Goal: Task Accomplishment & Management: Manage account settings

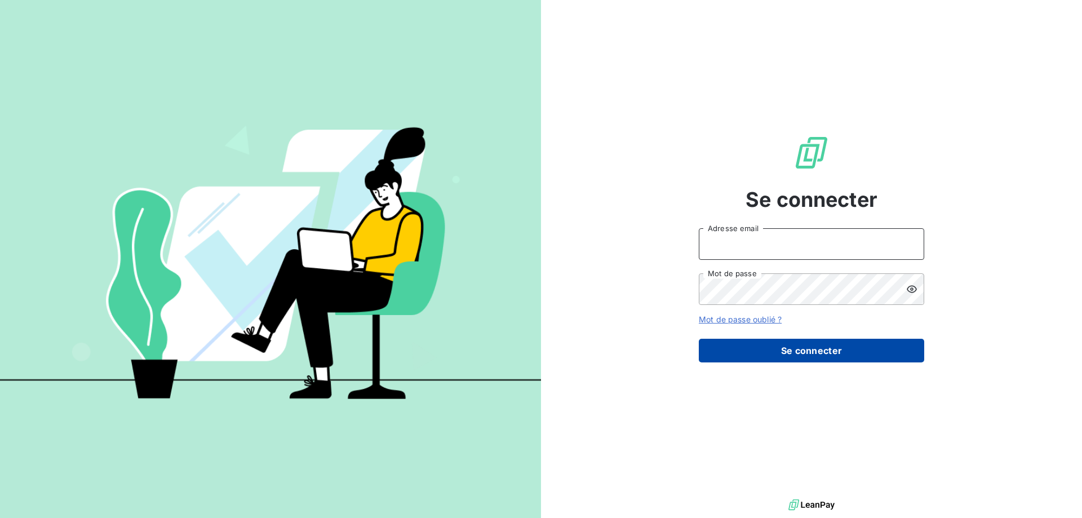
type input "[EMAIL_ADDRESS][DOMAIN_NAME]"
click at [785, 352] on button "Se connecter" at bounding box center [811, 351] width 225 height 24
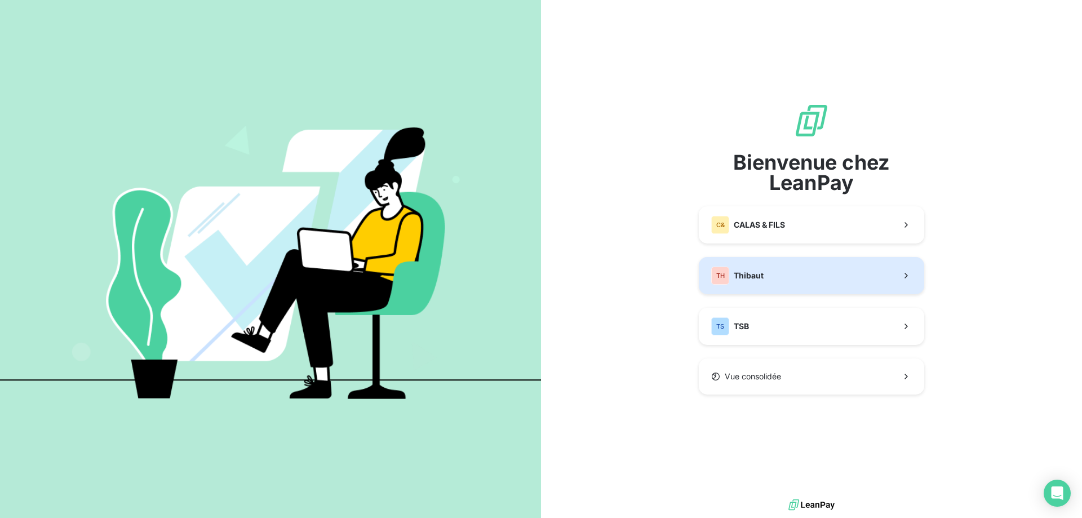
click at [779, 283] on button "TH Thibaut" at bounding box center [811, 275] width 225 height 37
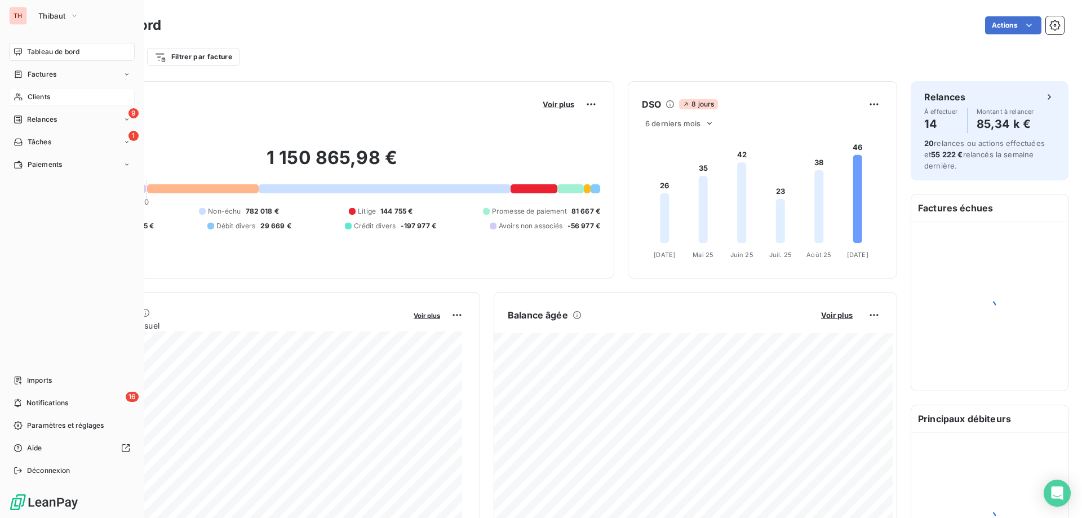
click at [29, 97] on span "Clients" at bounding box center [39, 97] width 23 height 10
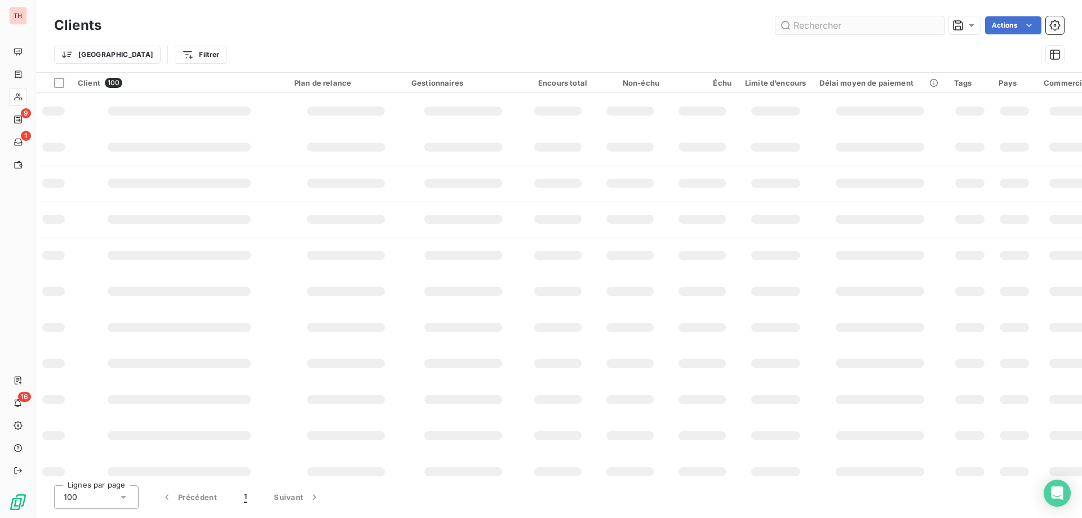
click at [840, 22] on input "text" at bounding box center [859, 25] width 169 height 18
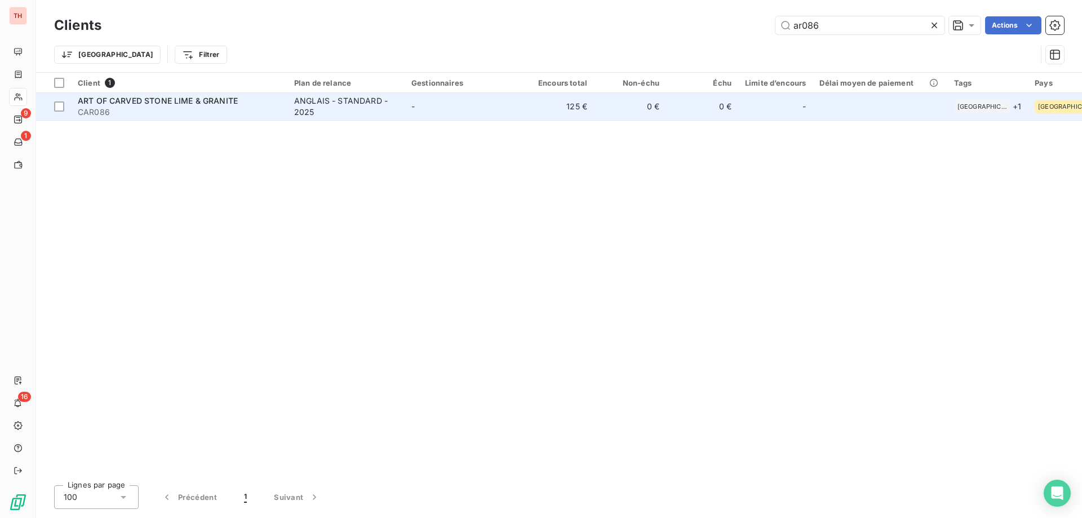
type input "ar086"
click at [226, 100] on span "ART OF CARVED STONE LIME & GRANITE" at bounding box center [158, 101] width 160 height 10
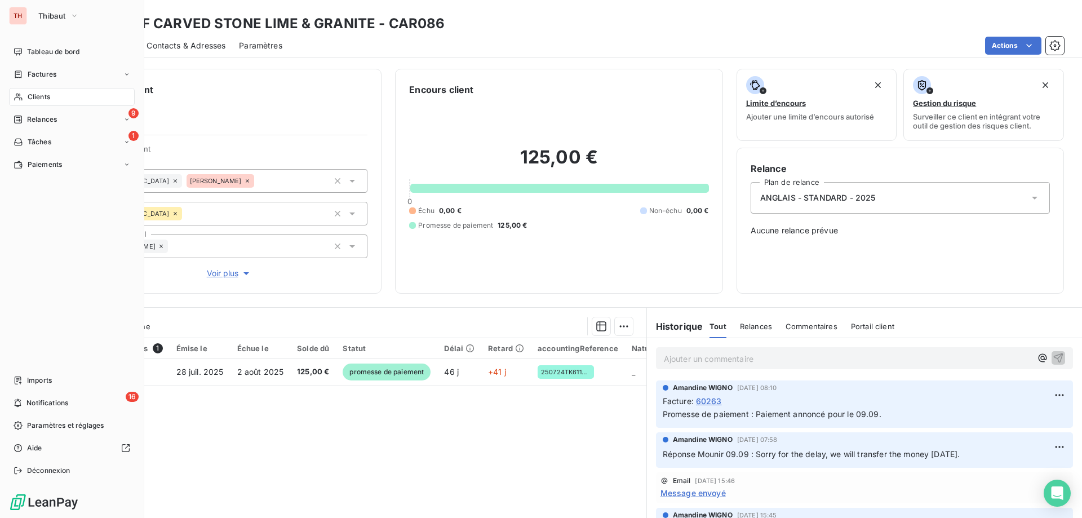
click at [32, 98] on span "Clients" at bounding box center [39, 97] width 23 height 10
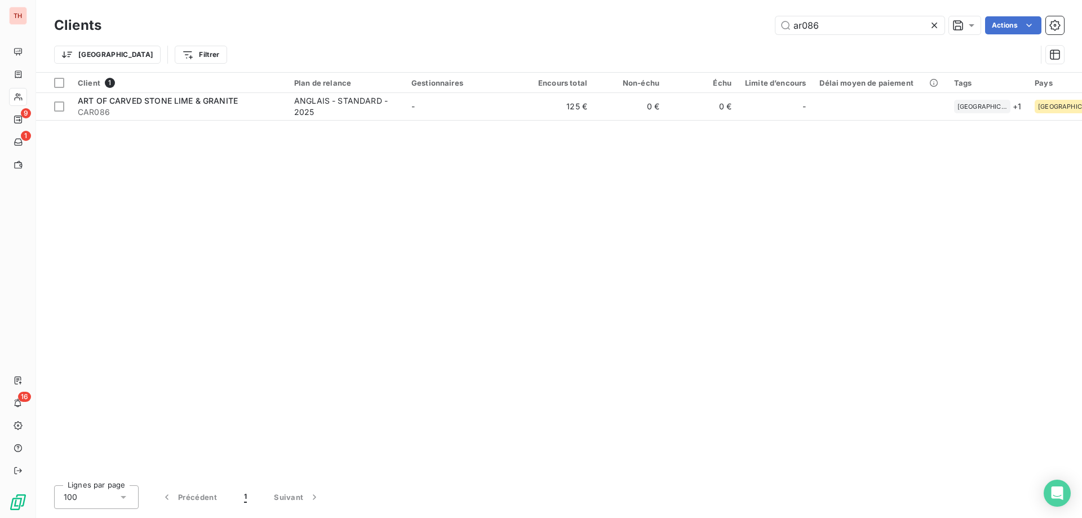
drag, startPoint x: 831, startPoint y: 25, endPoint x: 773, endPoint y: 27, distance: 58.6
click at [773, 27] on div "ar086 Actions" at bounding box center [589, 25] width 949 height 18
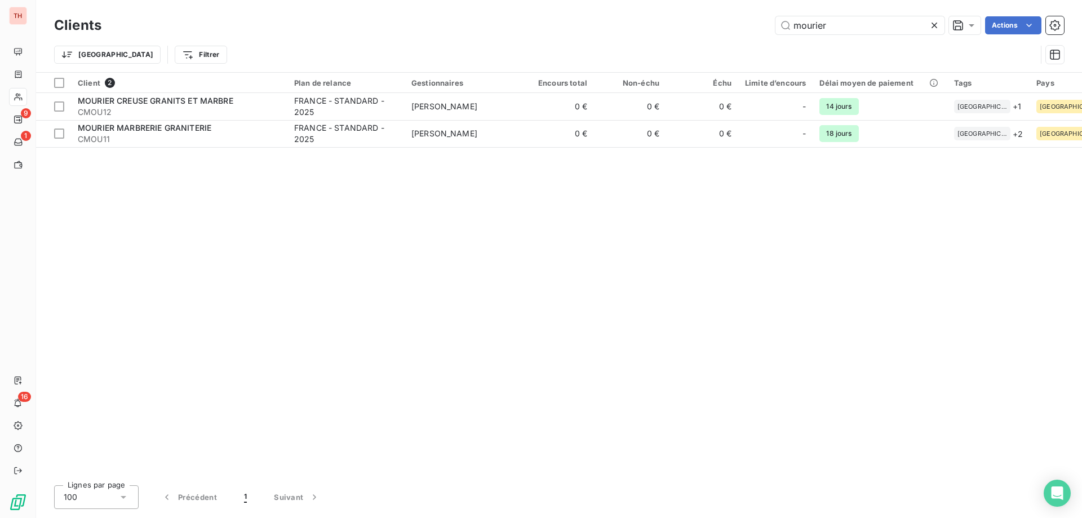
type input "mourier"
drag, startPoint x: 838, startPoint y: 26, endPoint x: 779, endPoint y: 24, distance: 59.2
click at [775, 24] on input "mourier" at bounding box center [859, 25] width 169 height 18
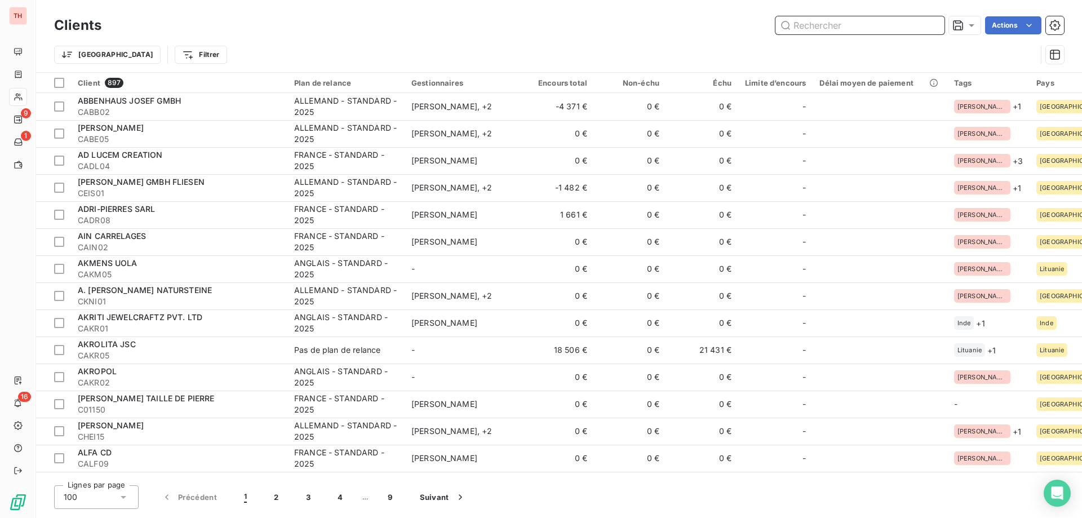
click at [828, 24] on input "text" at bounding box center [859, 25] width 169 height 18
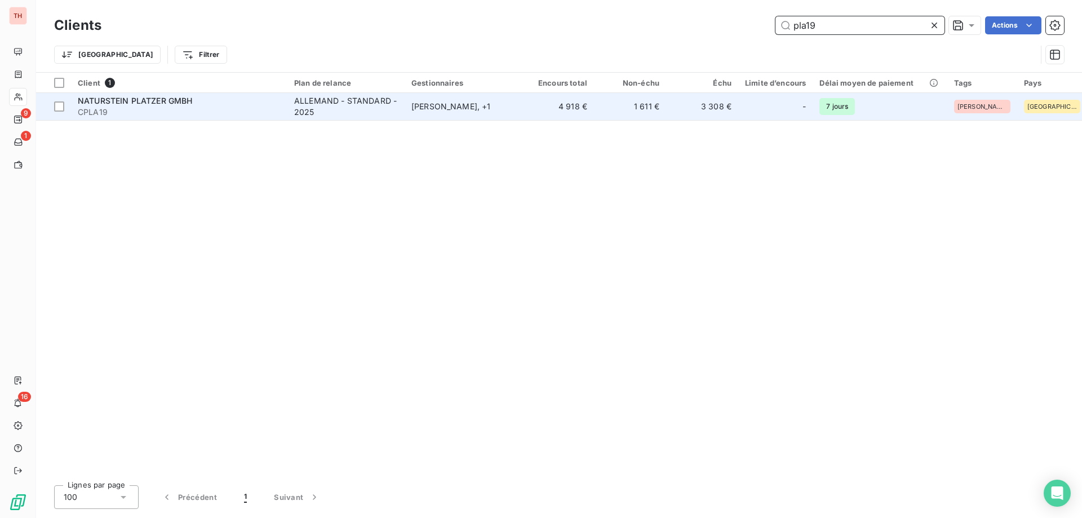
type input "pla19"
click at [470, 101] on div "[PERSON_NAME] , + 1" at bounding box center [463, 106] width 104 height 11
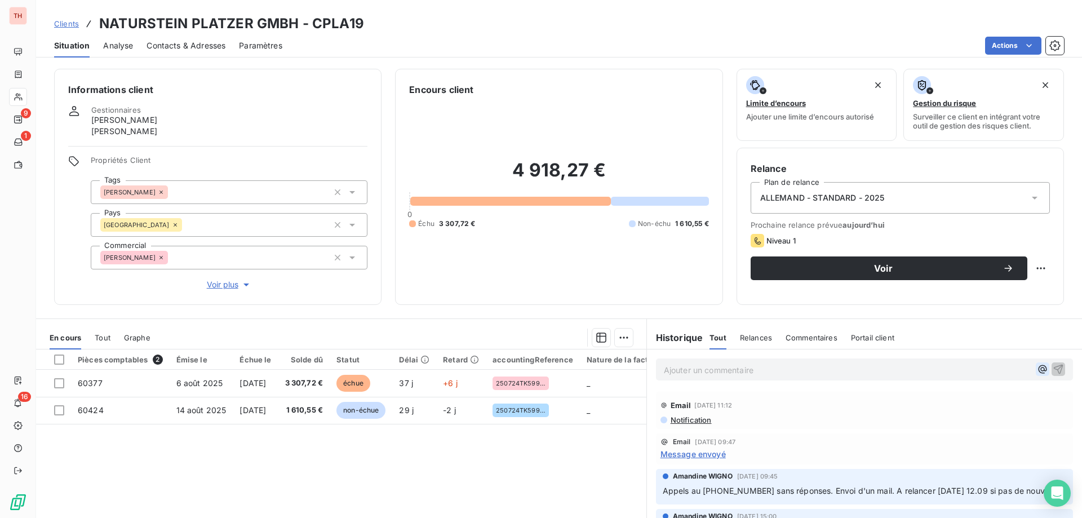
click at [1037, 367] on icon "button" at bounding box center [1042, 368] width 11 height 11
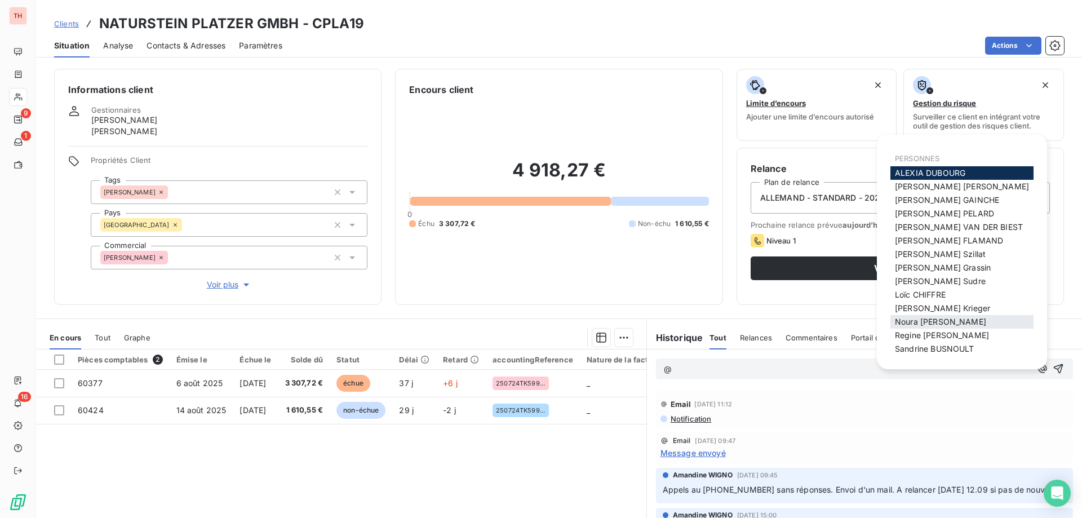
scroll to position [43, 0]
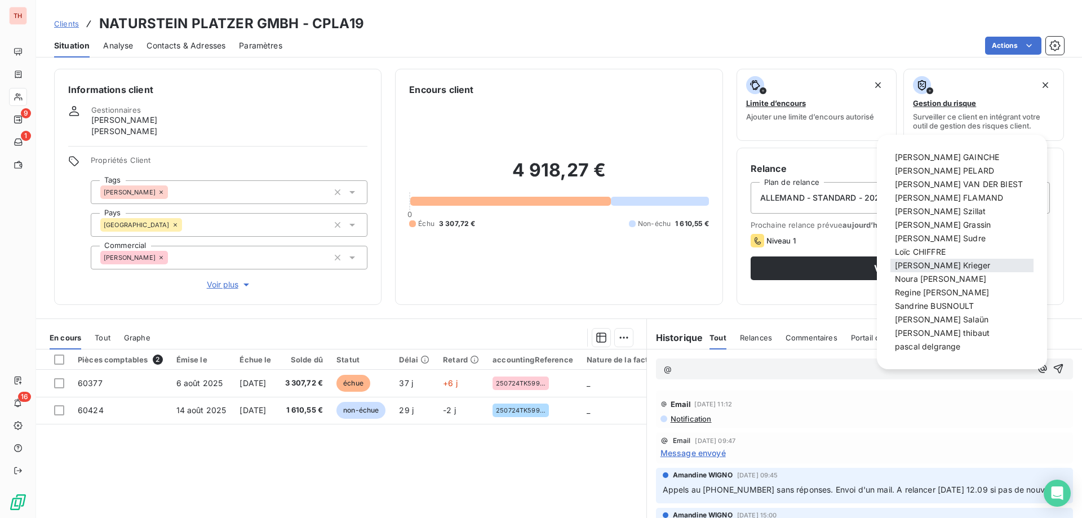
click at [958, 268] on div "[PERSON_NAME]" at bounding box center [961, 266] width 143 height 14
click at [933, 269] on span "[PERSON_NAME]" at bounding box center [942, 265] width 95 height 10
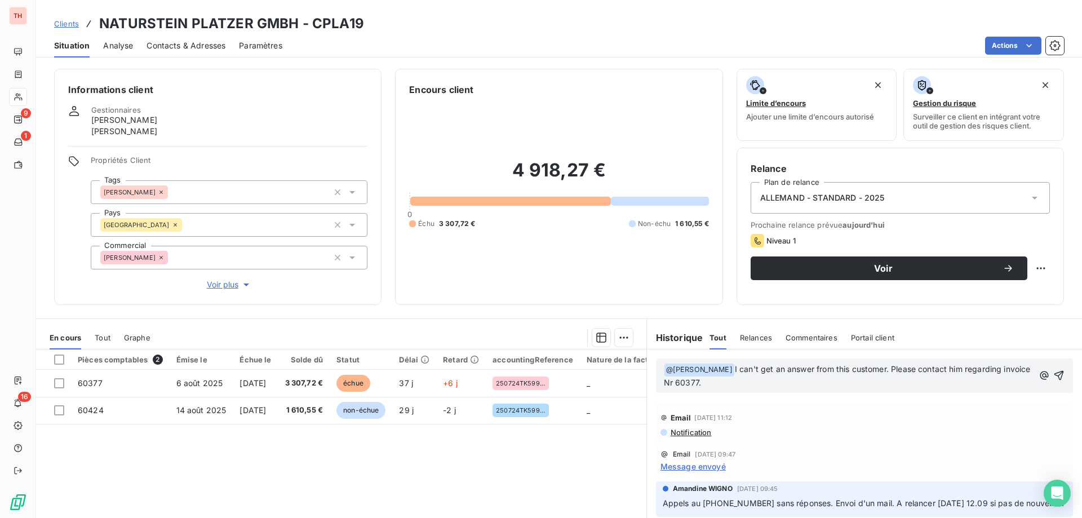
click at [70, 23] on span "Clients" at bounding box center [66, 23] width 25 height 9
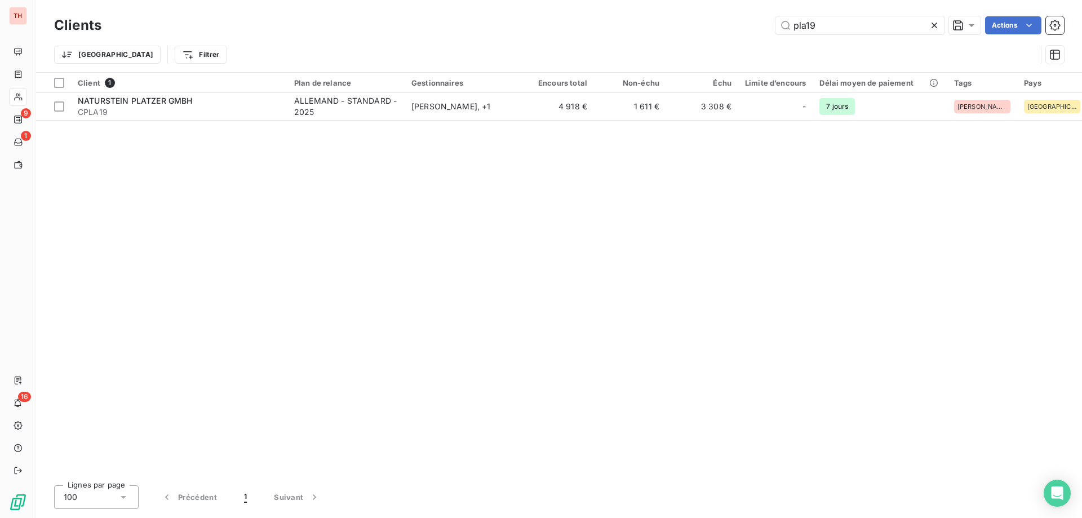
drag, startPoint x: 829, startPoint y: 27, endPoint x: 763, endPoint y: 29, distance: 65.4
click at [765, 28] on div "pla19 Actions" at bounding box center [589, 25] width 949 height 18
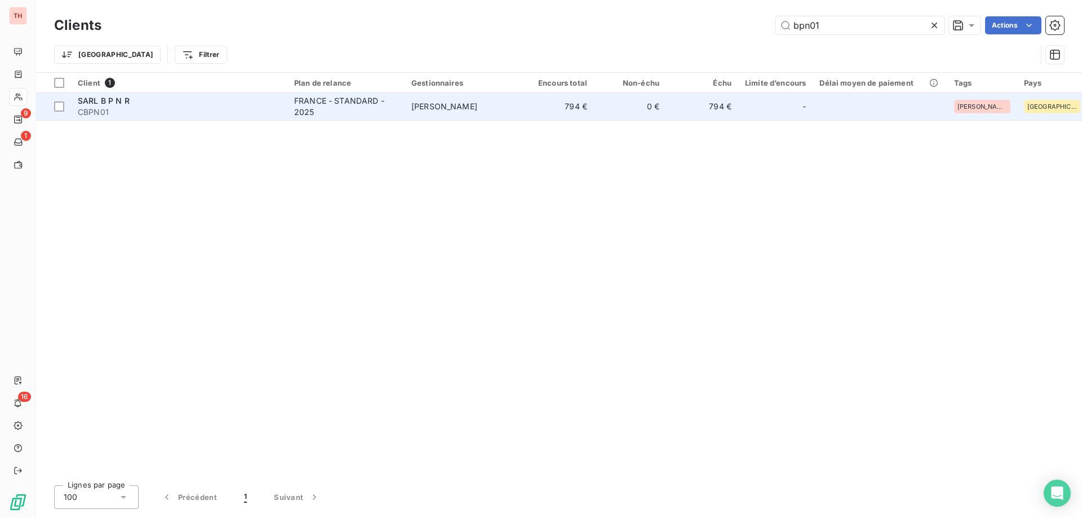
type input "bpn01"
click at [530, 107] on td "794 €" at bounding box center [558, 106] width 72 height 27
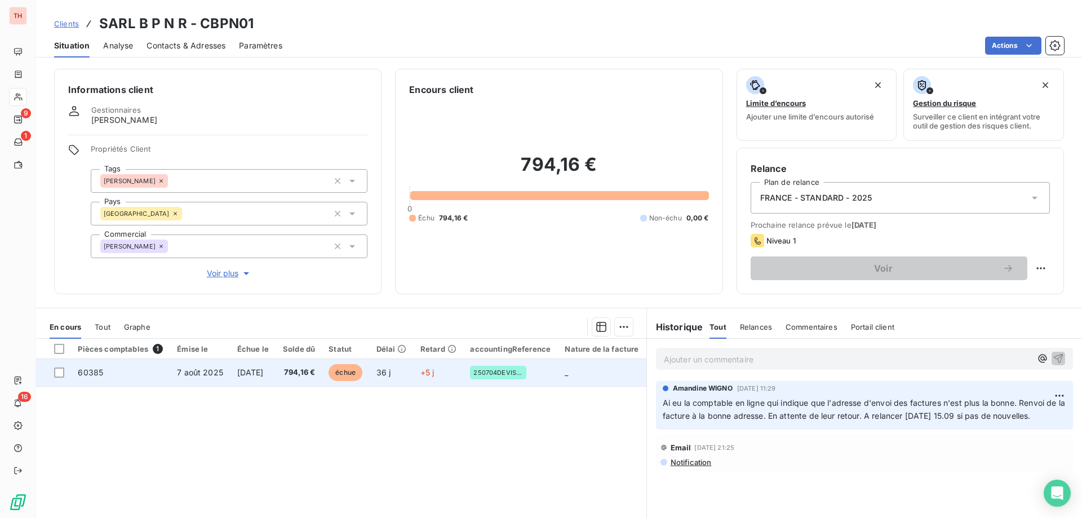
drag, startPoint x: 366, startPoint y: 374, endPoint x: 377, endPoint y: 371, distance: 11.1
click at [362, 374] on span "échue" at bounding box center [346, 372] width 34 height 17
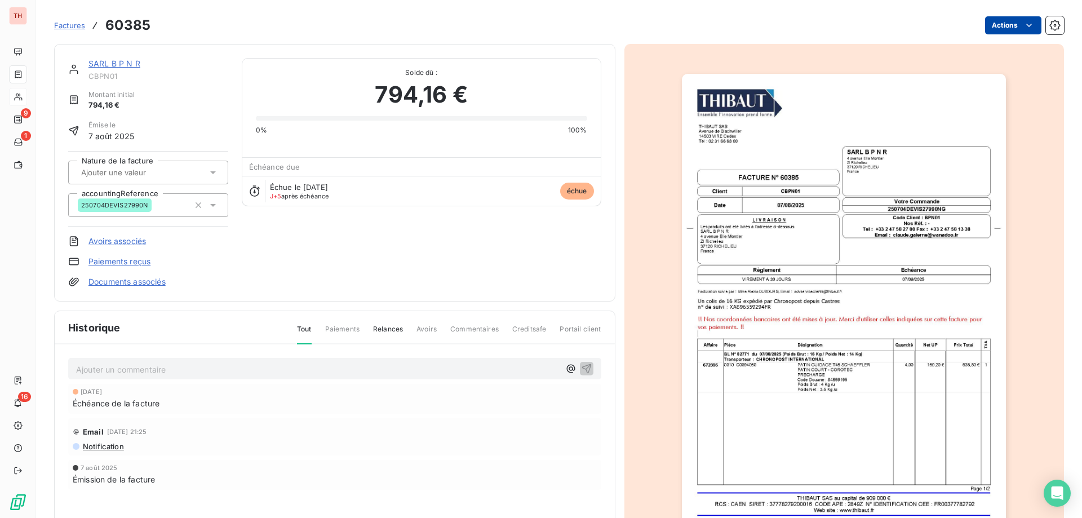
click at [1007, 30] on html "TH 9 1 16 Factures 60385 Actions SARL B P N R CBPN01 Montant initial 794,16 € É…" at bounding box center [541, 259] width 1082 height 518
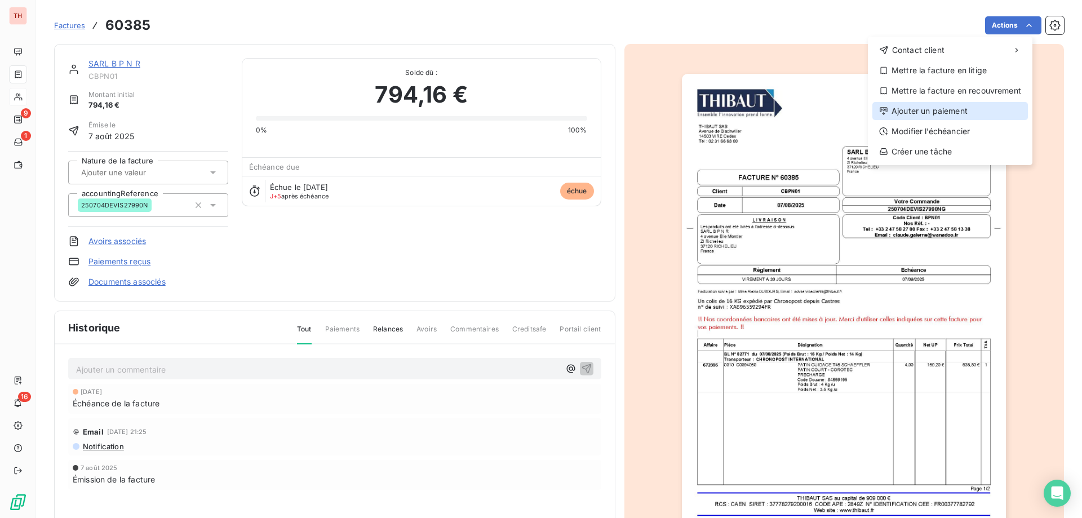
click at [922, 108] on div "Ajouter un paiement" at bounding box center [950, 111] width 156 height 18
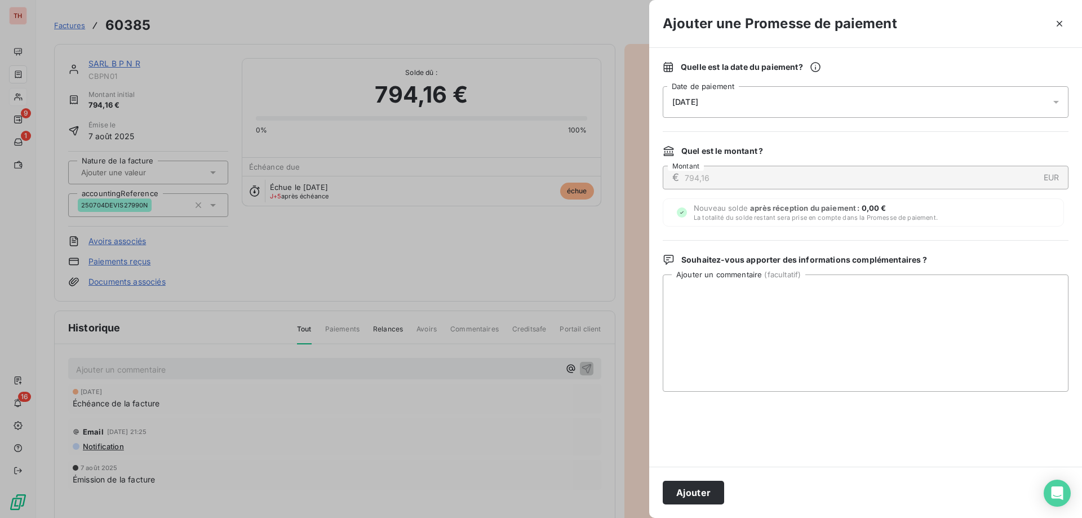
click at [813, 101] on div "[DATE]" at bounding box center [866, 102] width 406 height 32
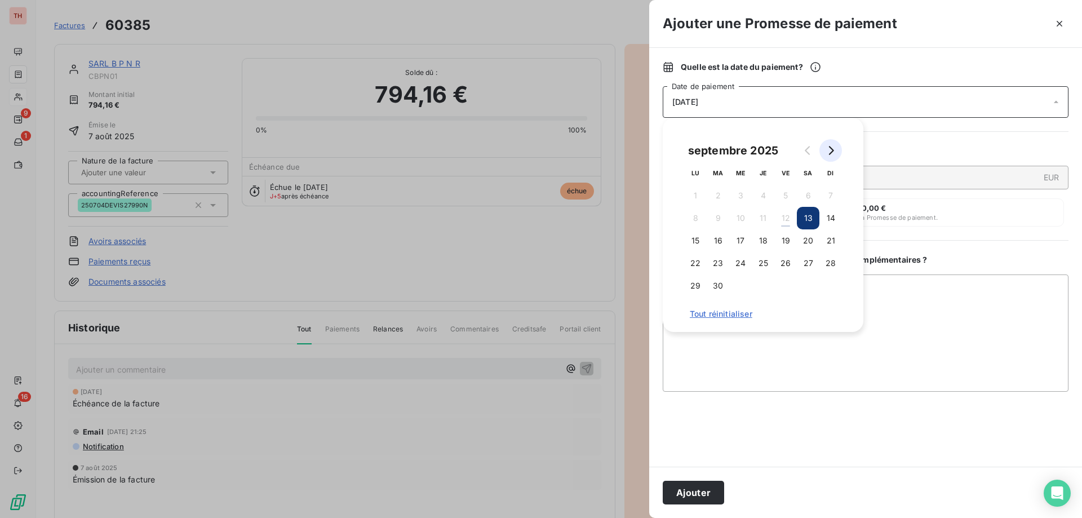
click at [832, 147] on icon "Go to next month" at bounding box center [830, 150] width 9 height 9
click at [792, 194] on button "3" at bounding box center [785, 195] width 23 height 23
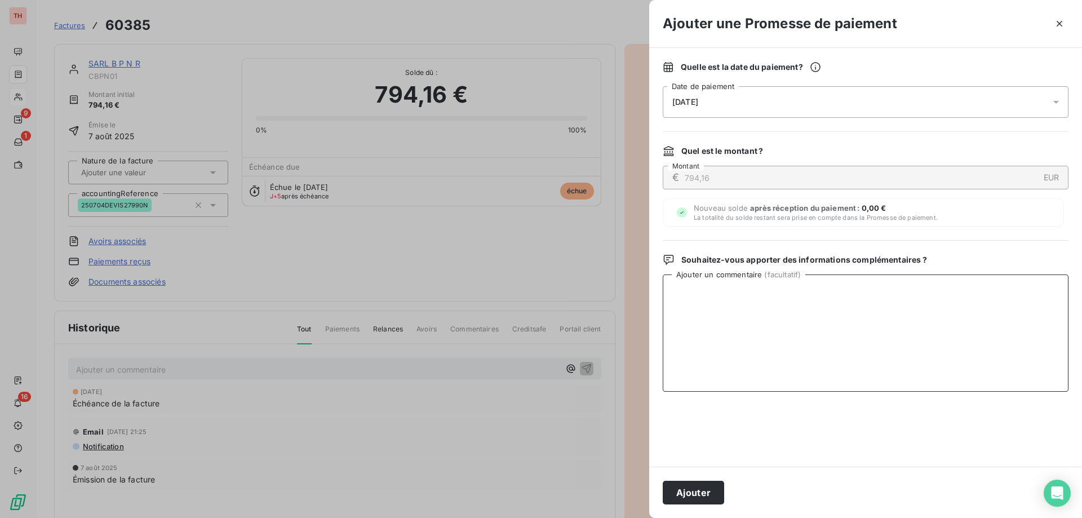
click at [902, 292] on textarea "Ajouter un commentaire ( facultatif )" at bounding box center [866, 332] width 406 height 117
type textarea "La facture sera payée au 30.09."
click at [689, 500] on button "Ajouter" at bounding box center [693, 493] width 61 height 24
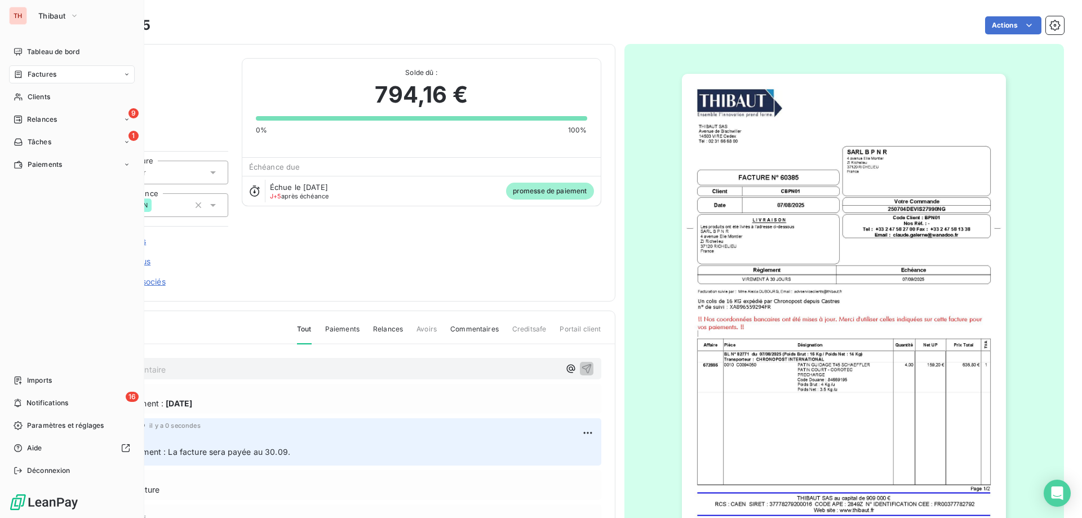
drag, startPoint x: 19, startPoint y: 96, endPoint x: 340, endPoint y: 109, distance: 321.4
click at [19, 96] on icon at bounding box center [19, 96] width 10 height 9
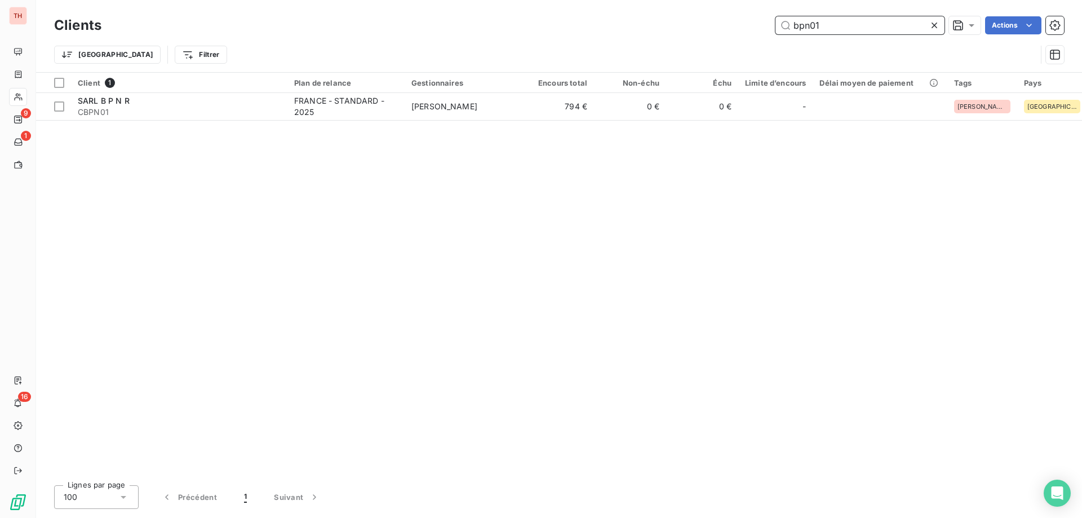
drag, startPoint x: 823, startPoint y: 23, endPoint x: 801, endPoint y: 28, distance: 22.6
click at [801, 28] on input "bpn01" at bounding box center [859, 25] width 169 height 18
type input "b"
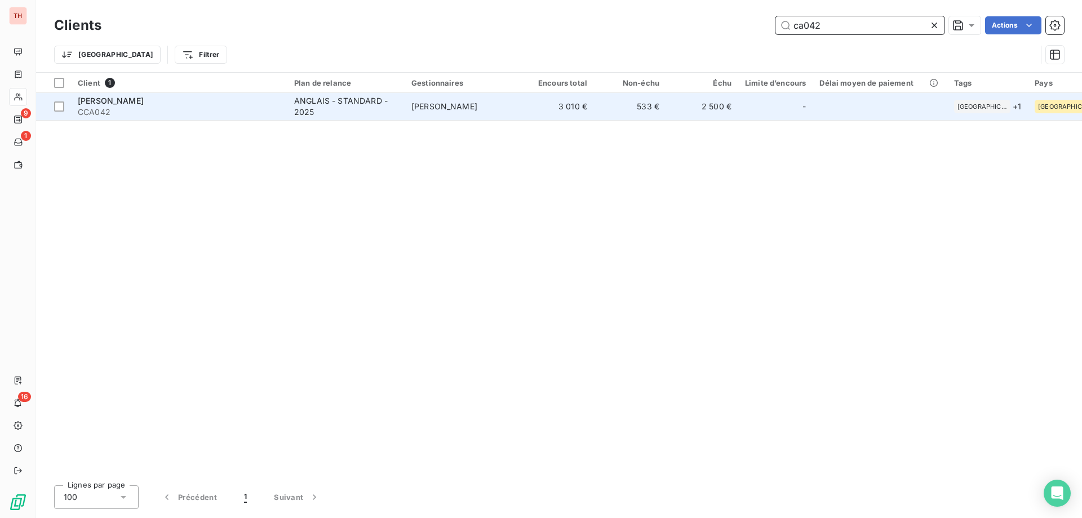
type input "ca042"
click at [419, 107] on span "[PERSON_NAME]" at bounding box center [444, 106] width 66 height 10
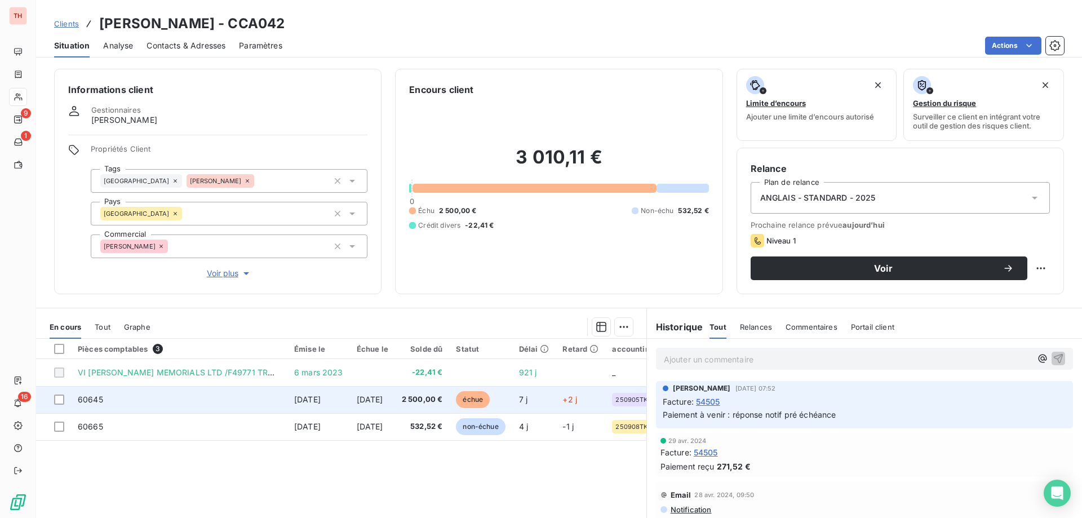
click at [479, 396] on span "échue" at bounding box center [473, 399] width 34 height 17
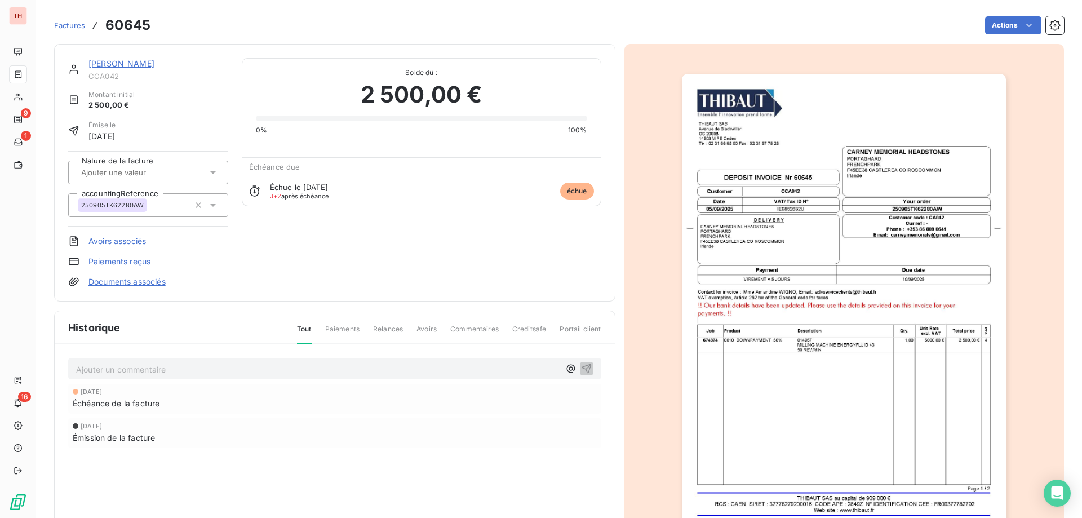
click at [1000, 32] on html "TH 9 1 16 Factures 60645 Actions [PERSON_NAME] CCA042 Montant initial 2 500,00 …" at bounding box center [541, 259] width 1082 height 518
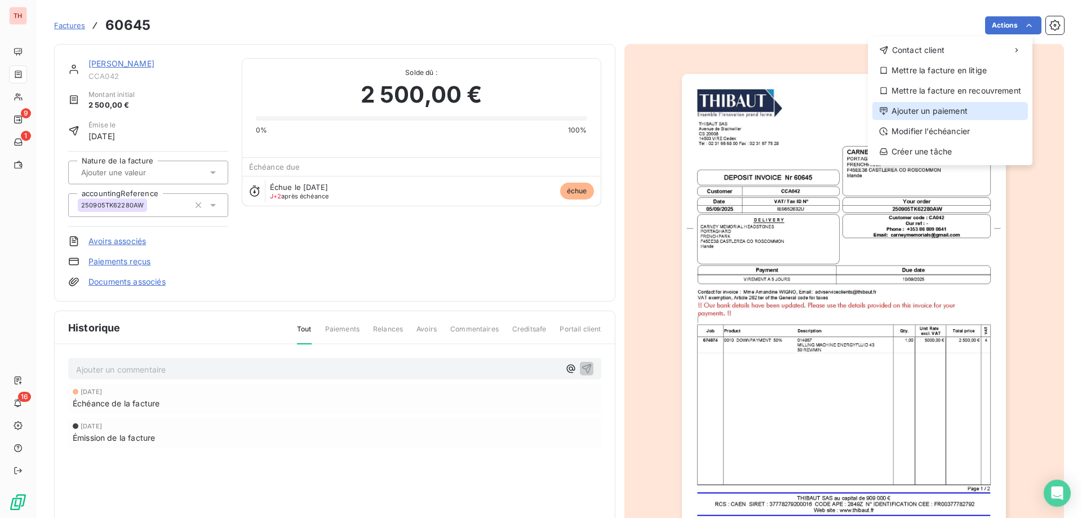
click at [947, 109] on div "Ajouter un paiement" at bounding box center [950, 111] width 156 height 18
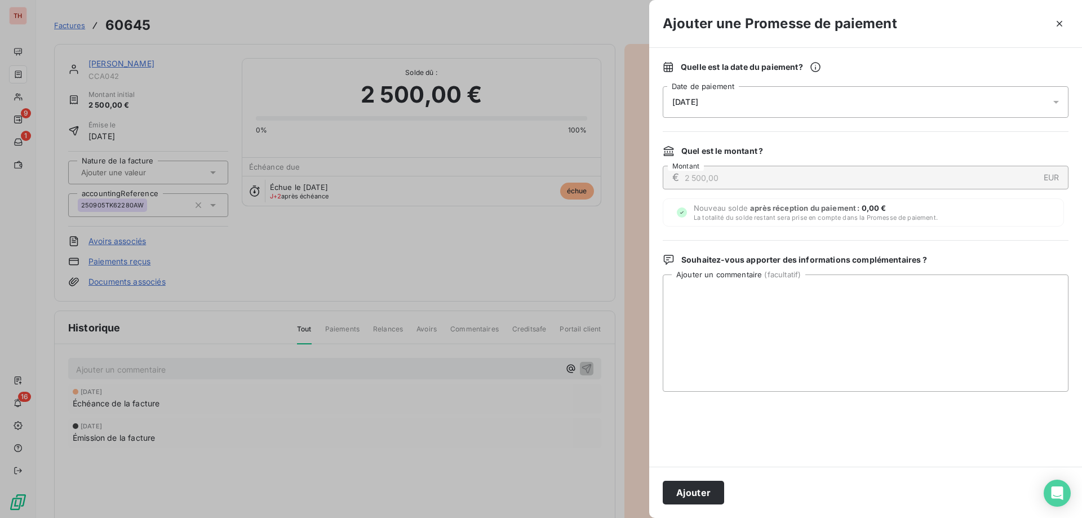
click at [869, 96] on div "[DATE]" at bounding box center [866, 102] width 406 height 32
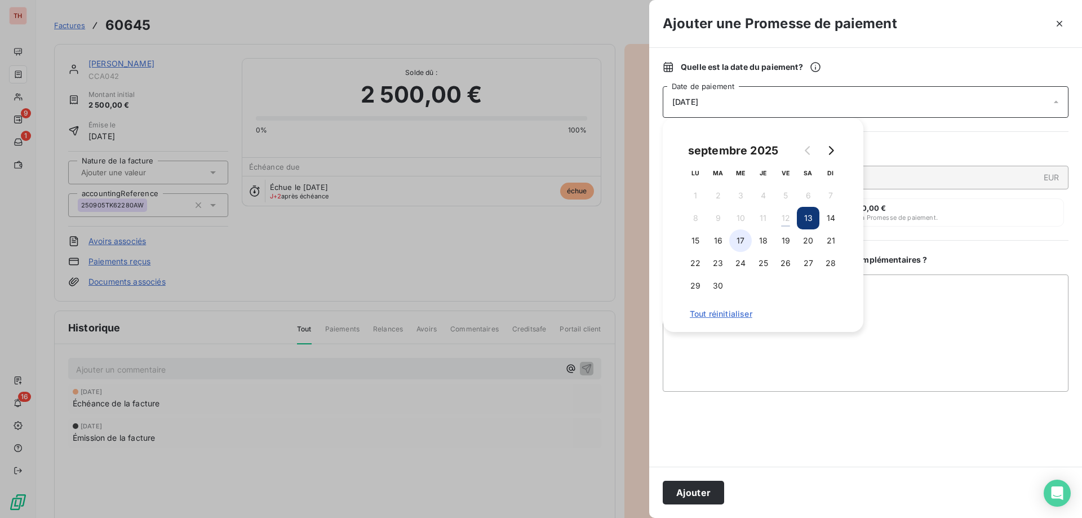
click at [751, 241] on button "17" at bounding box center [740, 240] width 23 height 23
click at [882, 299] on textarea "Ajouter un commentaire ( facultatif )" at bounding box center [866, 332] width 406 height 117
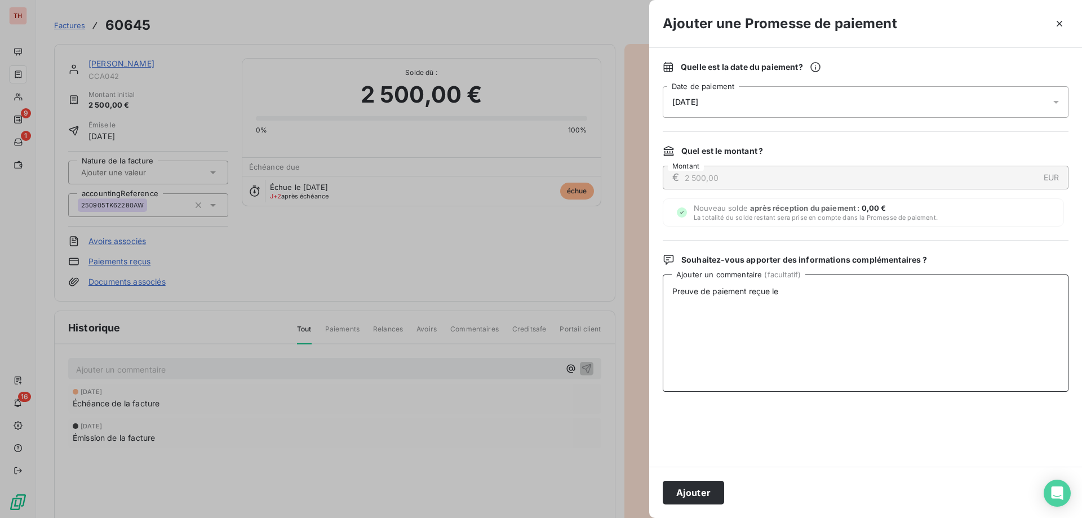
click at [800, 292] on textarea "Preuve de paiement reçue le" at bounding box center [866, 332] width 406 height 117
click at [766, 290] on textarea "Preuve de paiement reçue le 10.09" at bounding box center [866, 332] width 406 height 117
click at [843, 291] on textarea "Preuve de paiement transmise le 10.09" at bounding box center [866, 332] width 406 height 117
type textarea "Preuve de paiement transmise le 10.09 par VL."
click at [707, 485] on button "Ajouter" at bounding box center [693, 493] width 61 height 24
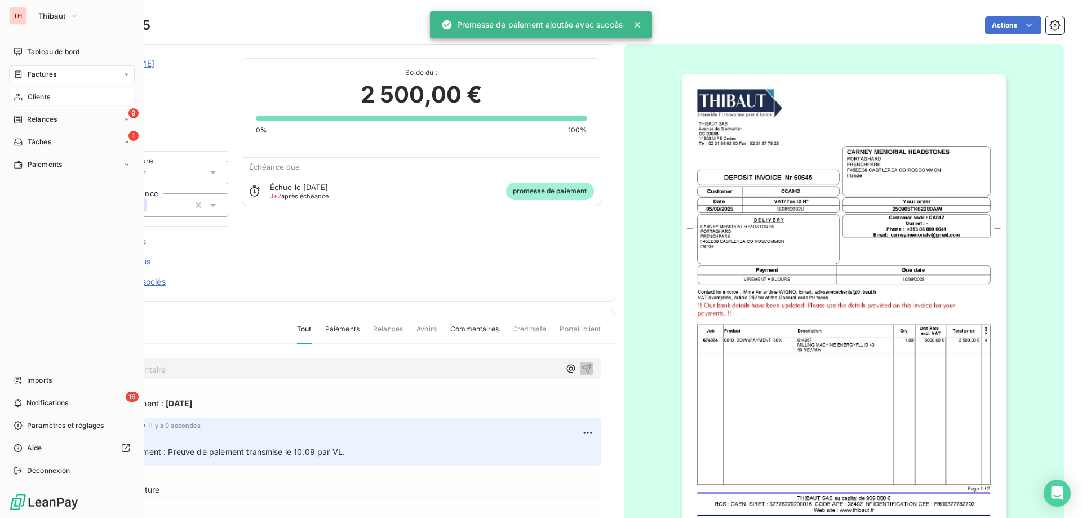
drag, startPoint x: 24, startPoint y: 101, endPoint x: 69, endPoint y: 96, distance: 45.4
click at [24, 101] on div "Clients" at bounding box center [72, 97] width 126 height 18
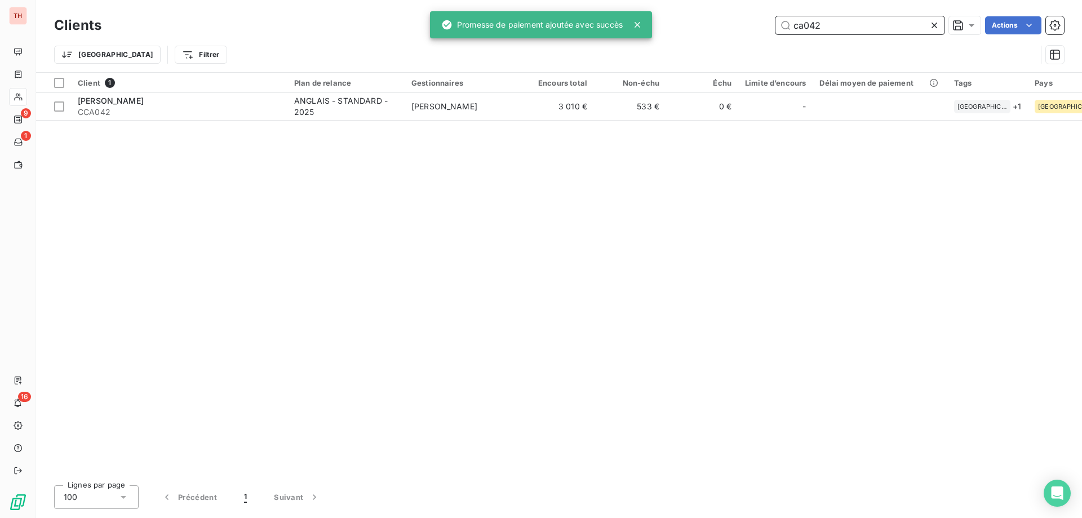
drag, startPoint x: 861, startPoint y: 32, endPoint x: 776, endPoint y: 26, distance: 84.7
click at [776, 26] on input "ca042" at bounding box center [859, 25] width 169 height 18
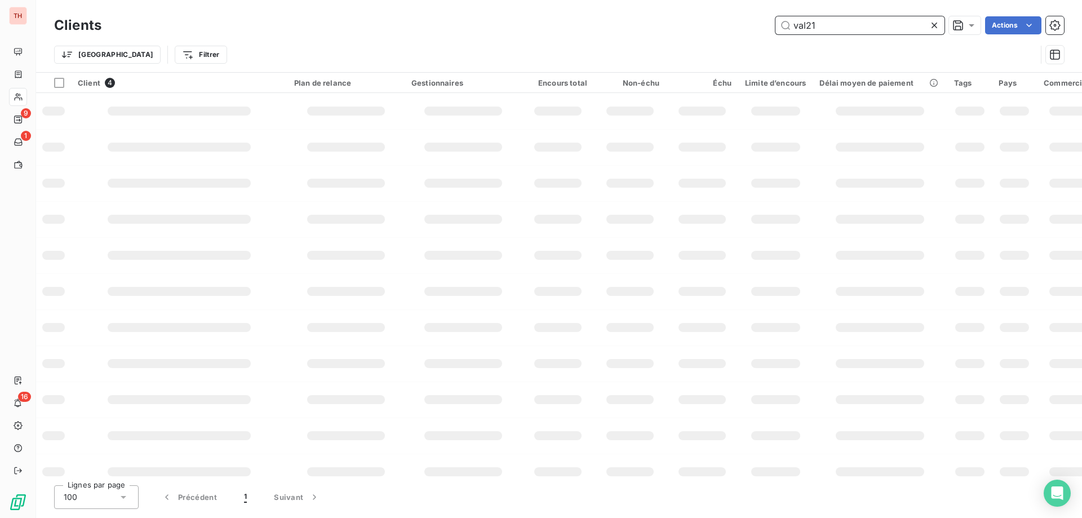
type input "val21"
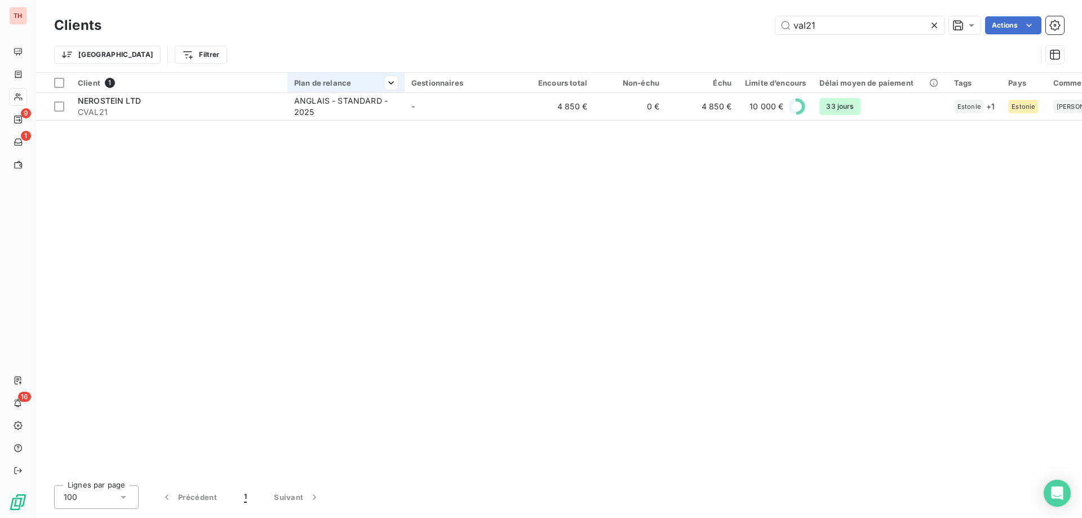
click at [394, 92] on th "Plan de relance" at bounding box center [345, 83] width 117 height 20
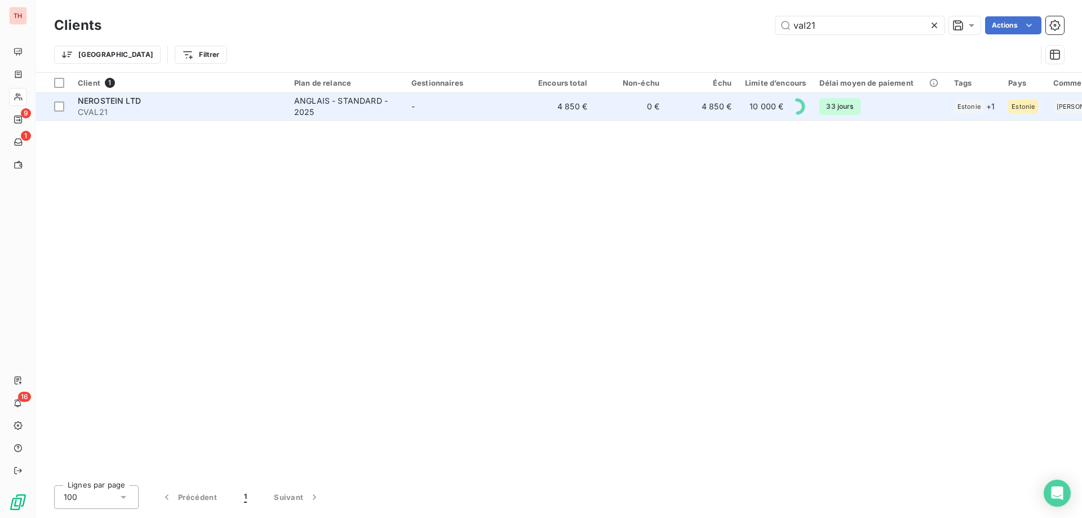
click at [343, 107] on div "ANGLAIS - STANDARD - 2025" at bounding box center [346, 106] width 104 height 23
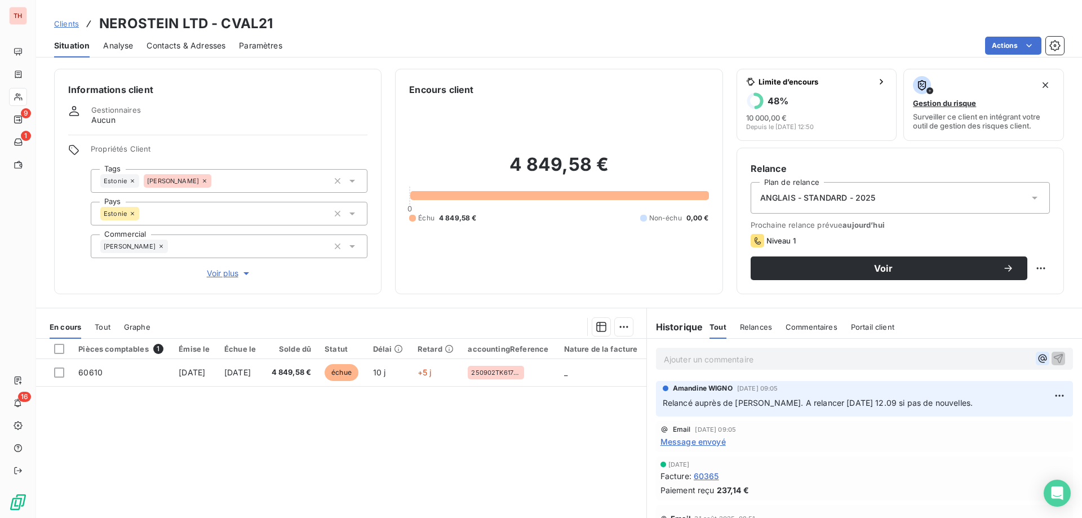
click at [1037, 359] on icon "button" at bounding box center [1042, 358] width 11 height 11
drag, startPoint x: 790, startPoint y: 362, endPoint x: 784, endPoint y: 362, distance: 6.2
click at [785, 362] on p "@" at bounding box center [847, 358] width 367 height 13
click at [786, 356] on p "Ajouter un commentaire ﻿" at bounding box center [847, 359] width 367 height 14
drag, startPoint x: 1047, startPoint y: 357, endPoint x: 1067, endPoint y: 335, distance: 29.5
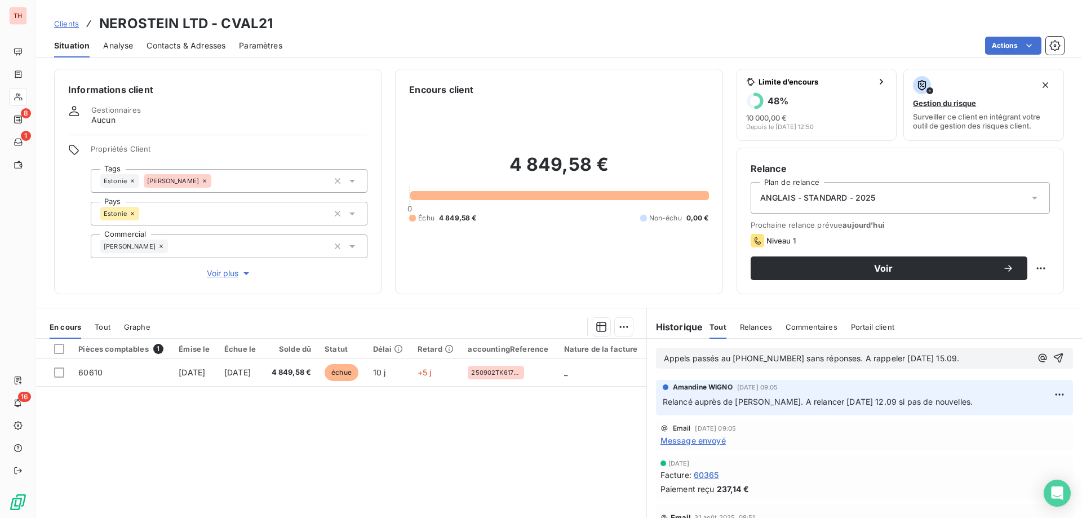
click at [1051, 357] on button "button" at bounding box center [1058, 358] width 14 height 14
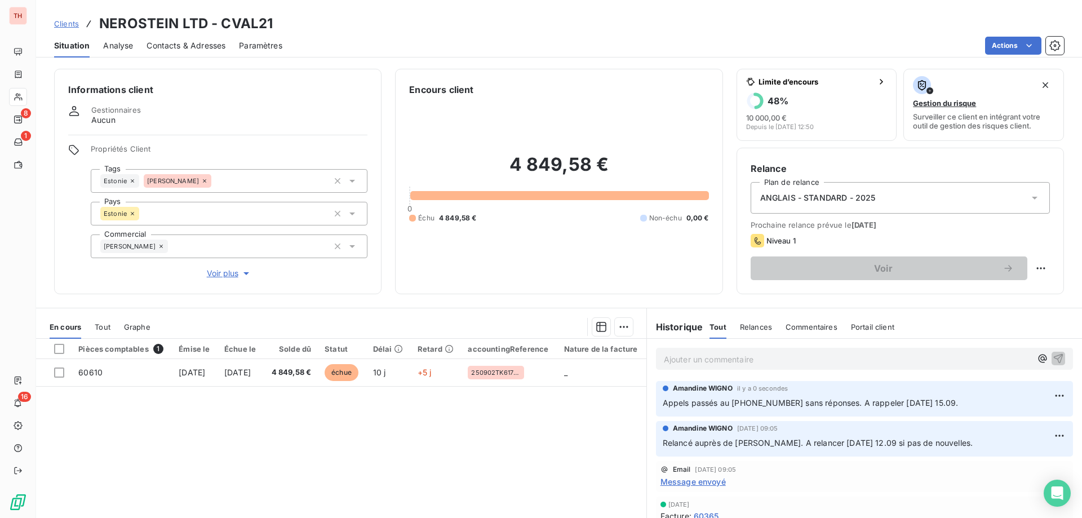
drag, startPoint x: 72, startPoint y: 21, endPoint x: 201, endPoint y: 28, distance: 129.8
click at [72, 21] on span "Clients" at bounding box center [66, 23] width 25 height 9
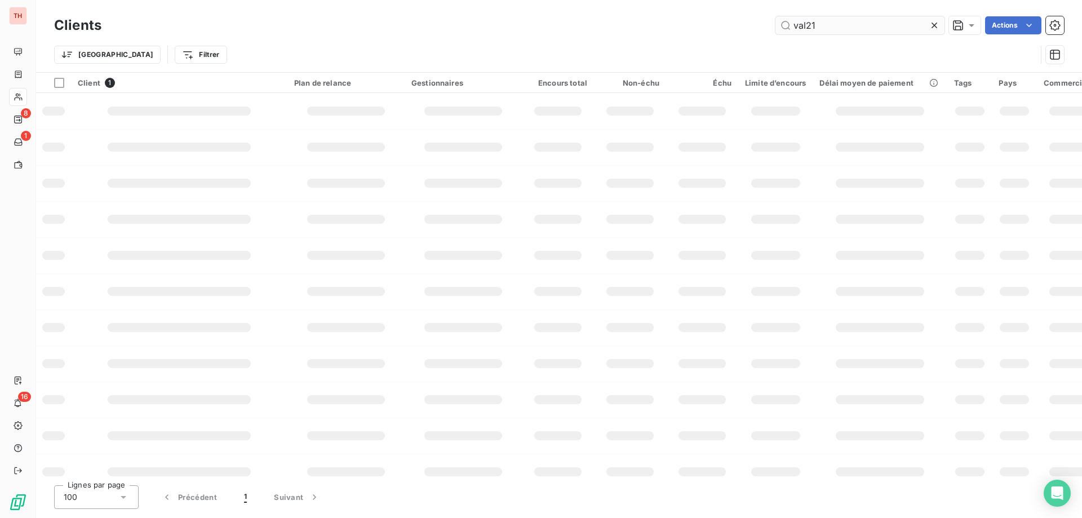
click at [794, 29] on input "val21" at bounding box center [859, 25] width 169 height 18
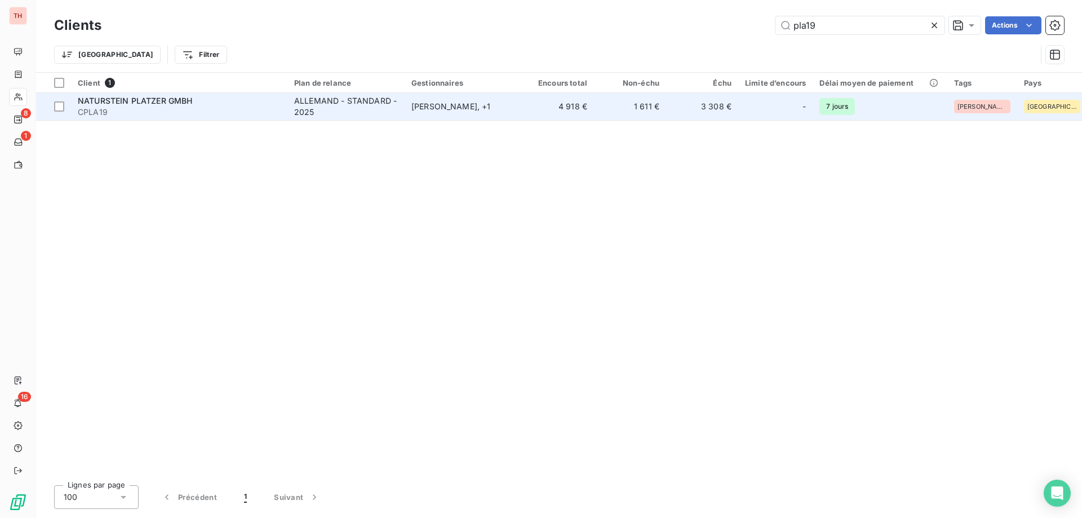
type input "pla19"
click at [524, 106] on td "4 918 €" at bounding box center [558, 106] width 72 height 27
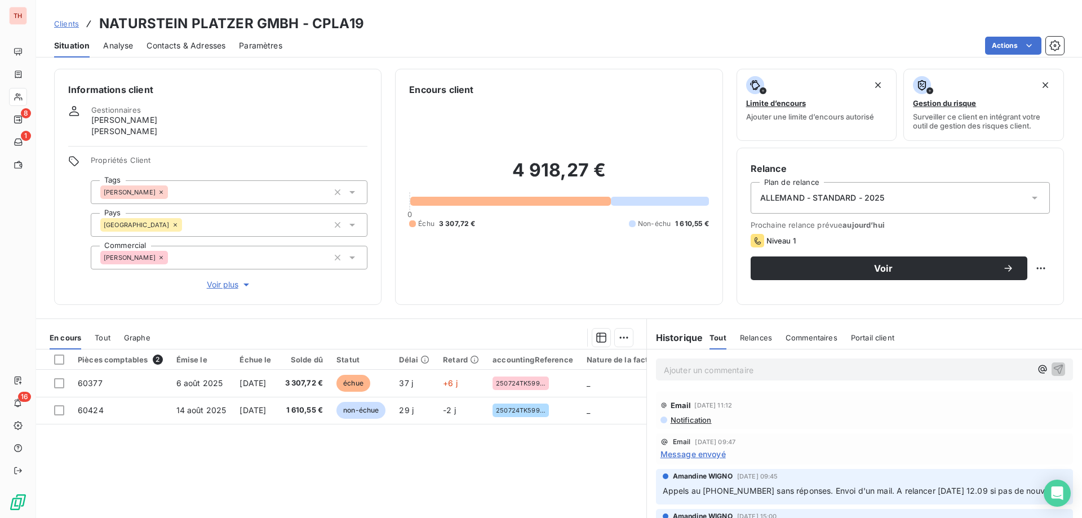
drag, startPoint x: 698, startPoint y: 370, endPoint x: 707, endPoint y: 365, distance: 9.9
click at [698, 370] on p "Ajouter un commentaire ﻿" at bounding box center [847, 370] width 367 height 14
click at [825, 371] on p "Appels passés au" at bounding box center [847, 369] width 367 height 13
click at [820, 365] on p "Appels passés au [PHONE_NUMBER]" at bounding box center [847, 369] width 367 height 13
drag, startPoint x: 1039, startPoint y: 368, endPoint x: 1062, endPoint y: 355, distance: 26.5
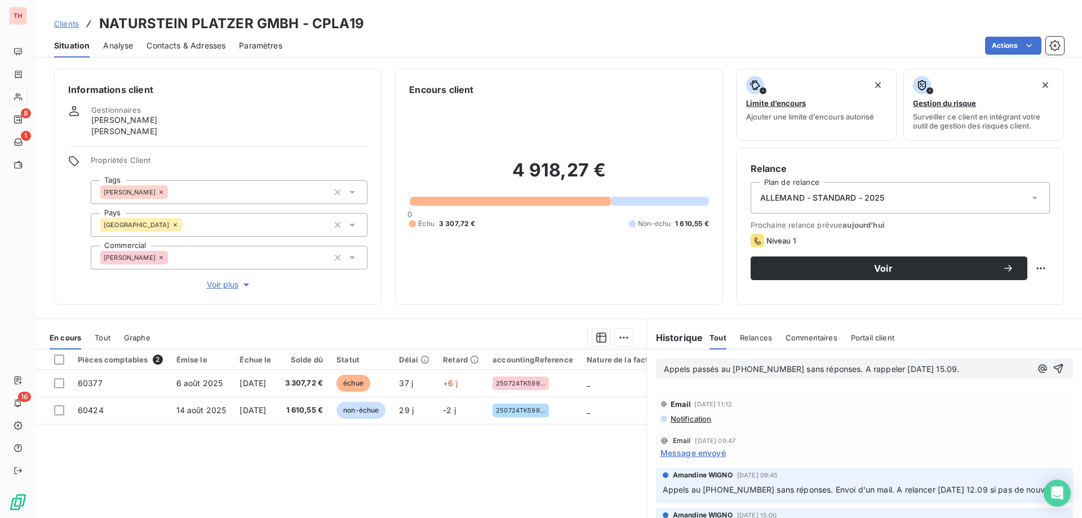
click at [1053, 368] on icon "button" at bounding box center [1058, 368] width 11 height 11
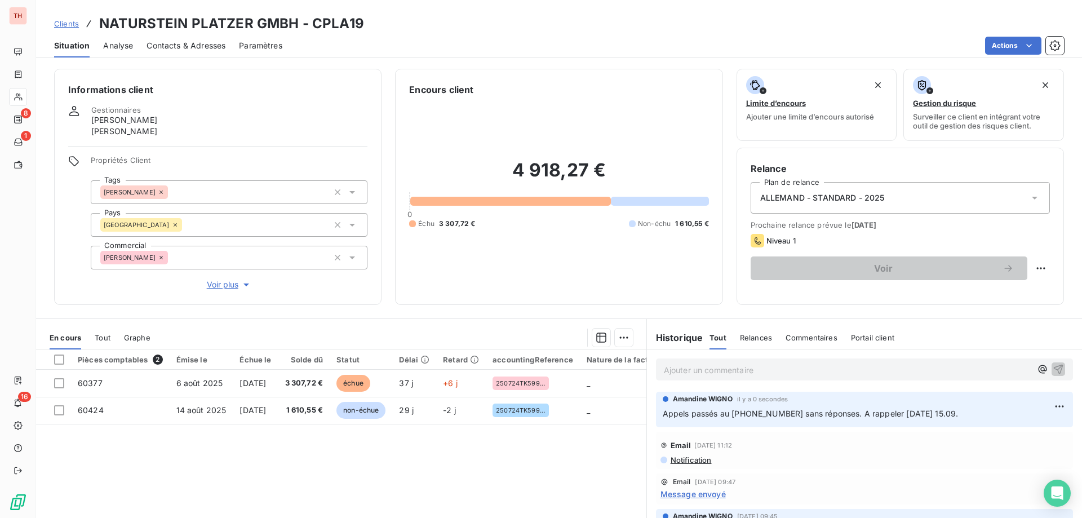
drag, startPoint x: 63, startPoint y: 25, endPoint x: 76, endPoint y: 24, distance: 13.0
click at [63, 25] on span "Clients" at bounding box center [66, 23] width 25 height 9
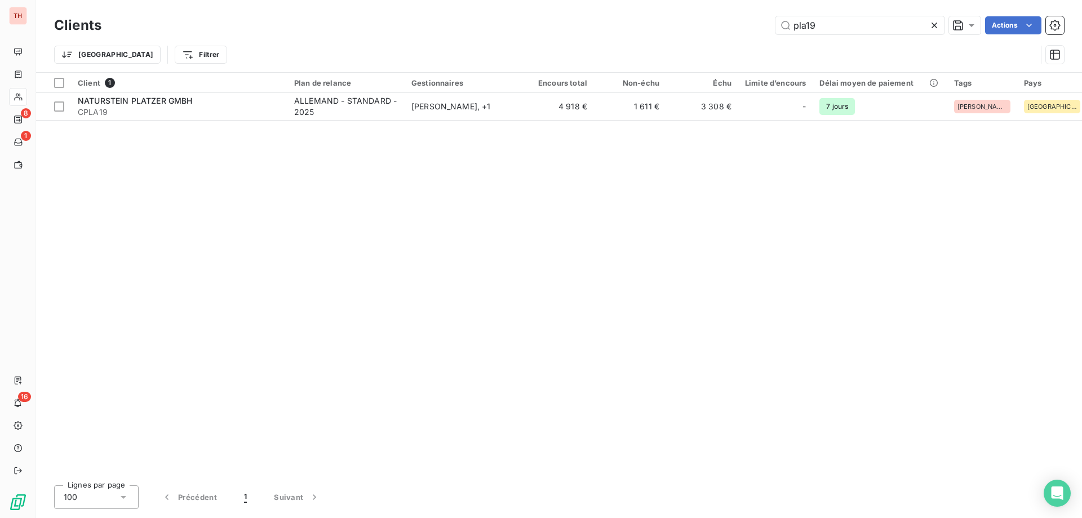
drag, startPoint x: 807, startPoint y: 29, endPoint x: 767, endPoint y: 29, distance: 40.6
click at [767, 29] on div "pla19 Actions" at bounding box center [589, 25] width 949 height 18
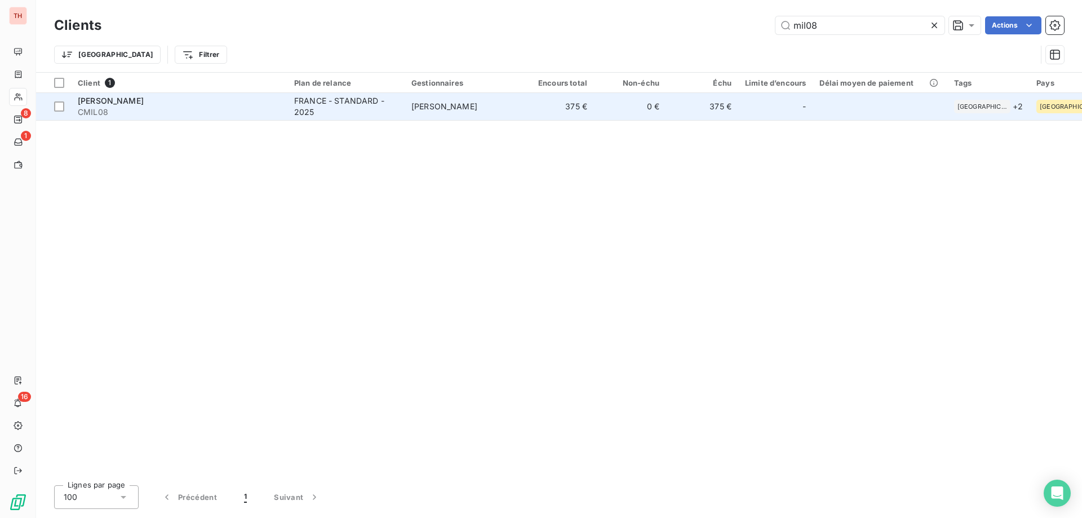
type input "mil08"
click at [484, 101] on td "[PERSON_NAME]" at bounding box center [463, 106] width 117 height 27
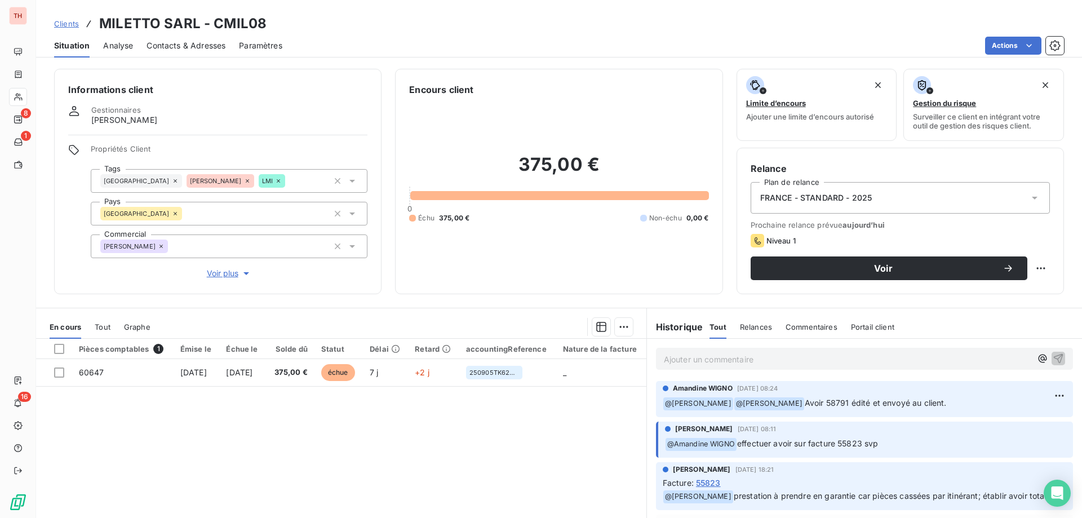
click at [687, 353] on p "Ajouter un commentaire ﻿" at bounding box center [847, 359] width 367 height 14
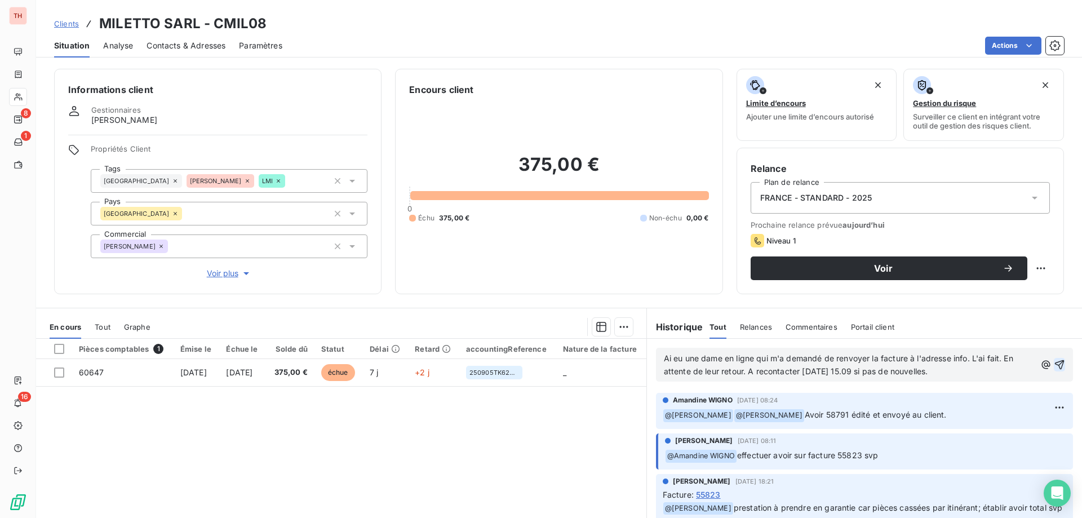
click at [1055, 363] on icon "button" at bounding box center [1060, 365] width 10 height 10
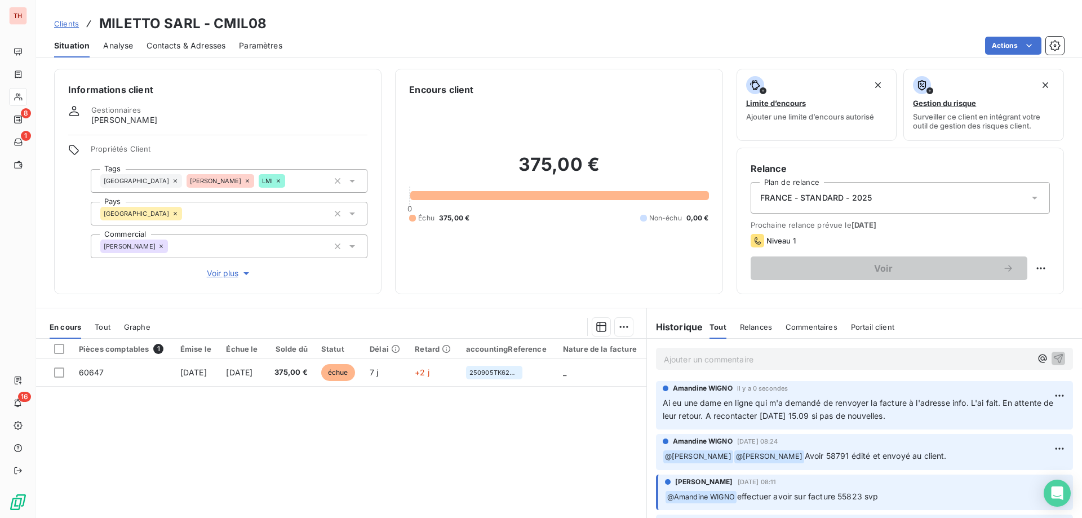
drag, startPoint x: 64, startPoint y: 25, endPoint x: 81, endPoint y: 21, distance: 17.4
click at [64, 25] on span "Clients" at bounding box center [66, 23] width 25 height 9
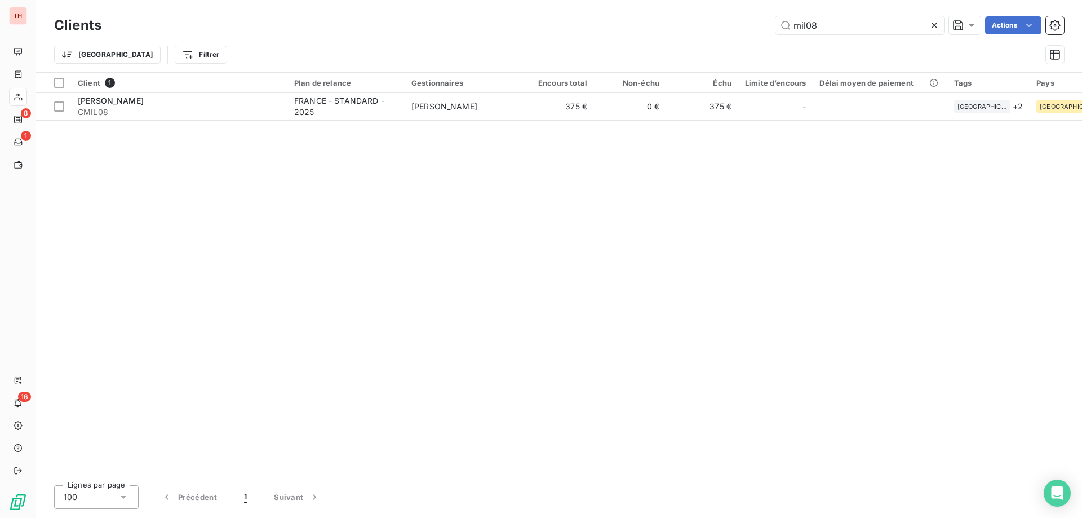
drag, startPoint x: 811, startPoint y: 23, endPoint x: 744, endPoint y: 25, distance: 67.1
click at [745, 25] on div "mil08 Actions" at bounding box center [589, 25] width 949 height 18
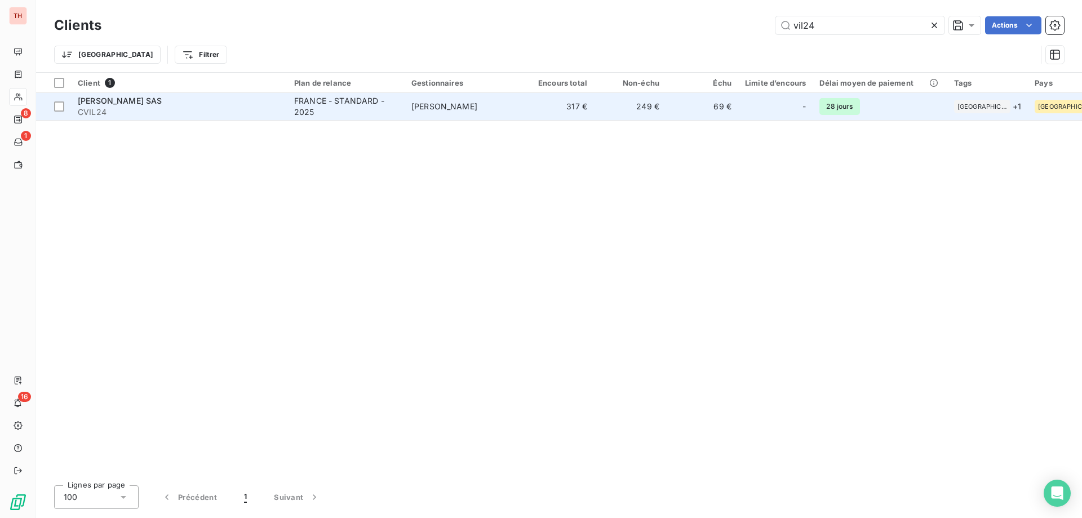
type input "vil24"
click at [497, 118] on td "[PERSON_NAME]" at bounding box center [463, 106] width 117 height 27
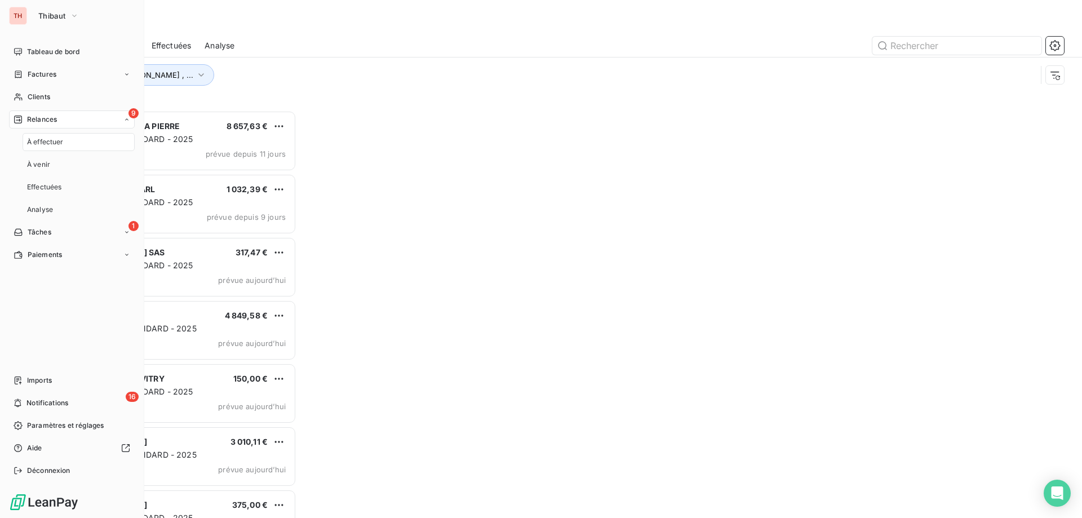
click at [37, 118] on span "Relances" at bounding box center [42, 119] width 30 height 10
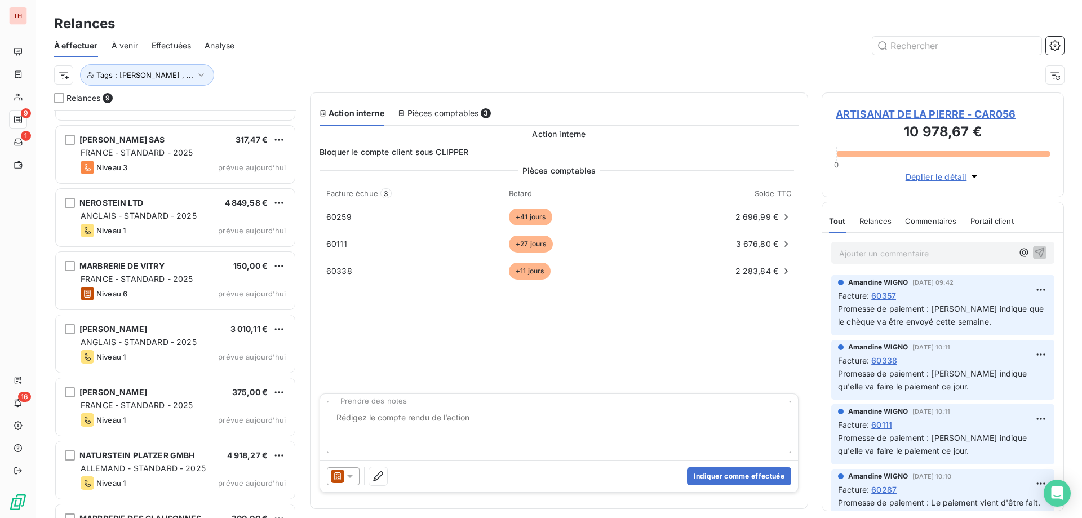
scroll to position [161, 0]
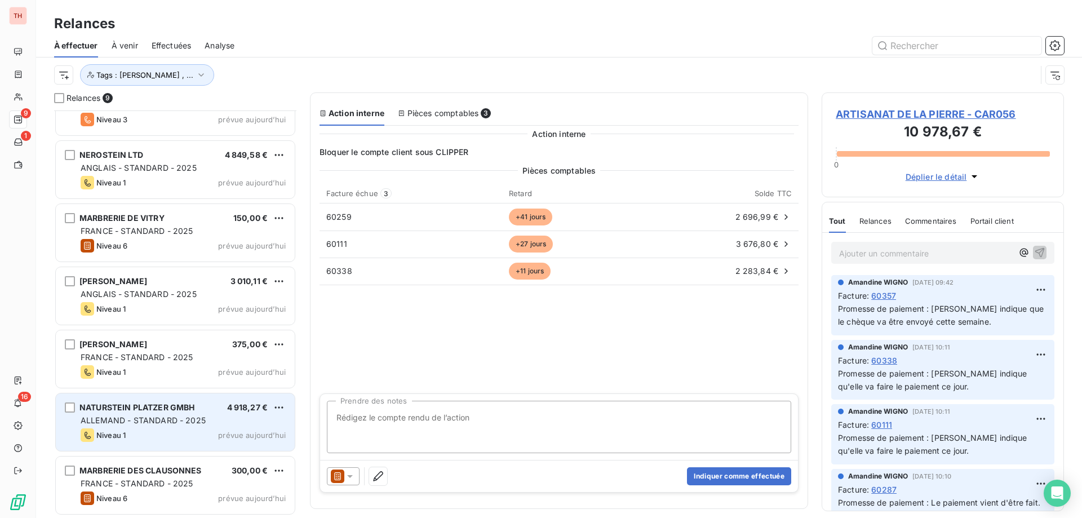
click at [214, 420] on div "ALLEMAND - STANDARD - 2025" at bounding box center [183, 420] width 205 height 11
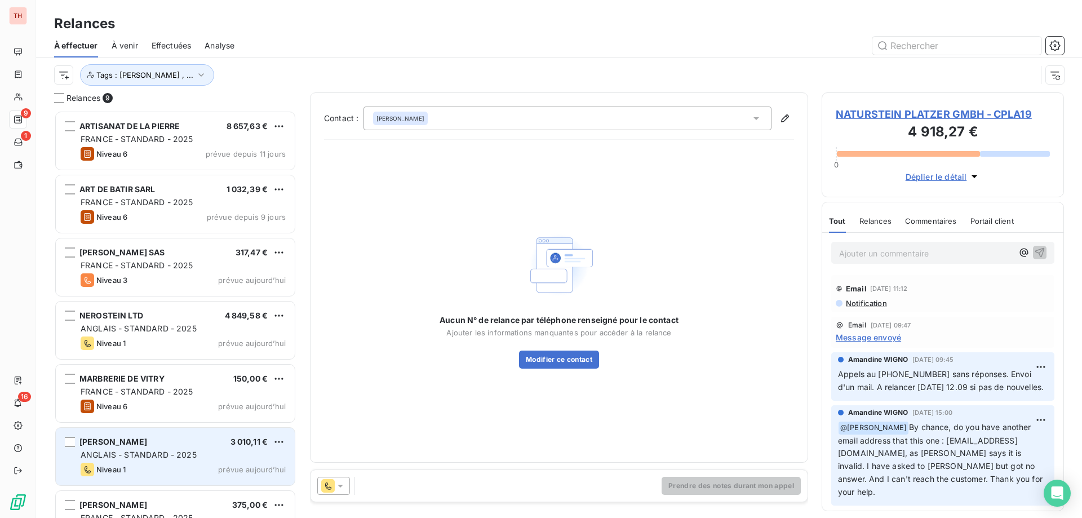
click at [171, 446] on div "CARNEY MICHAEL 3 010,11 €" at bounding box center [183, 442] width 205 height 10
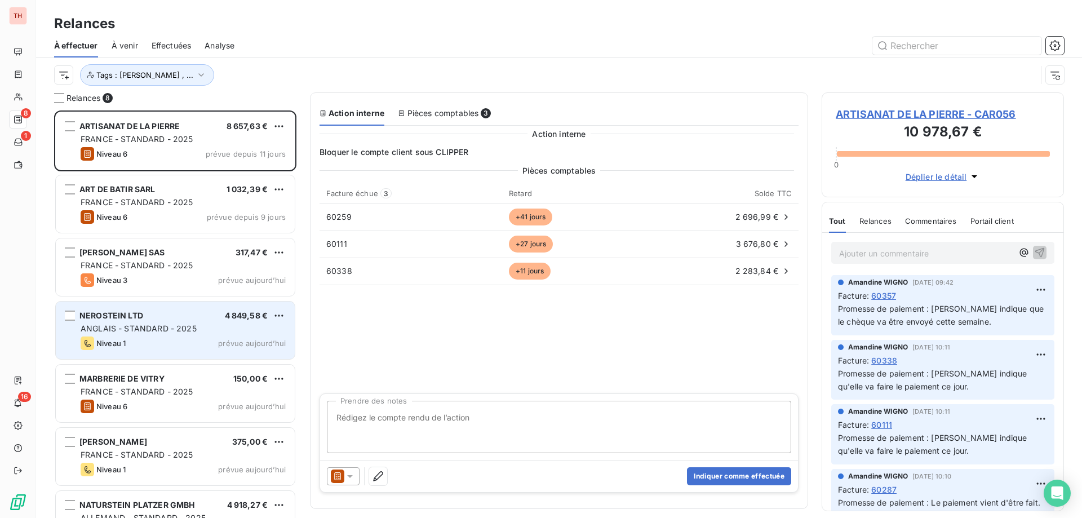
click at [194, 325] on span "ANGLAIS - STANDARD - 2025" at bounding box center [139, 328] width 116 height 10
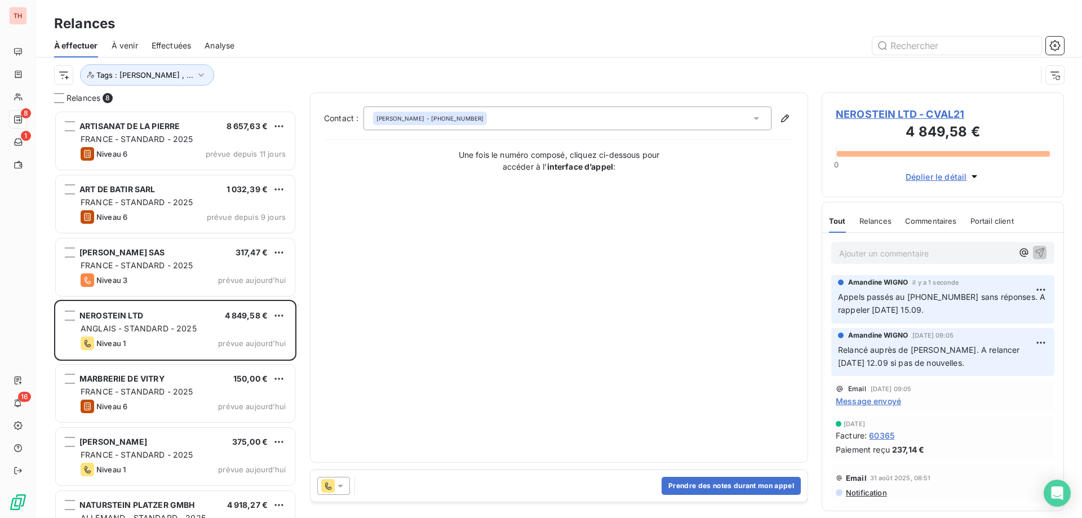
click at [277, 318] on html "TH 8 1 16 Relances À effectuer À venir Effectuées Analyse Tags : Alexia Dubourg…" at bounding box center [541, 259] width 1082 height 518
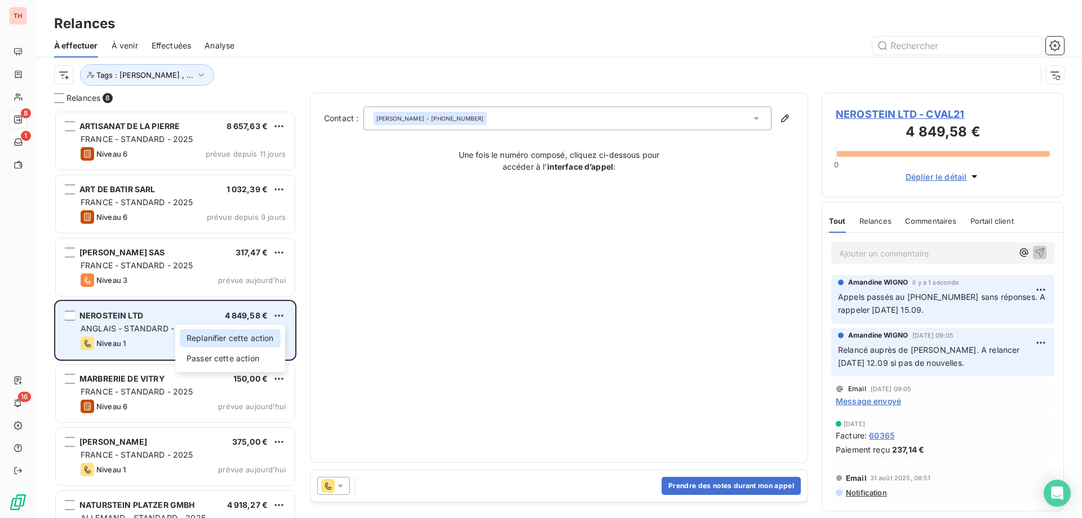
drag, startPoint x: 251, startPoint y: 342, endPoint x: 263, endPoint y: 343, distance: 11.8
click at [251, 342] on div "Replanifier cette action" at bounding box center [230, 338] width 101 height 18
select select "8"
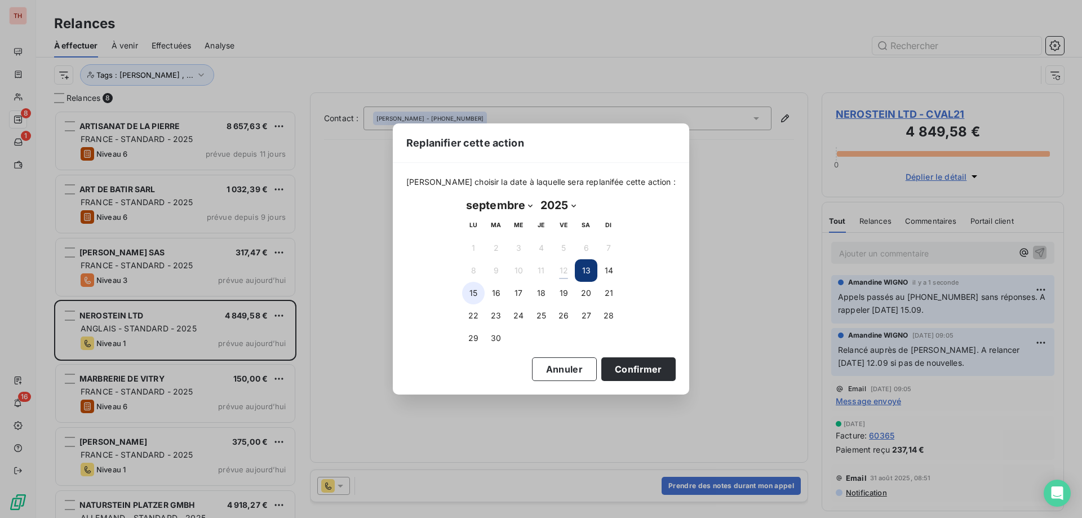
click at [473, 294] on button "15" at bounding box center [473, 293] width 23 height 23
click at [631, 365] on button "Confirmer" at bounding box center [638, 369] width 74 height 24
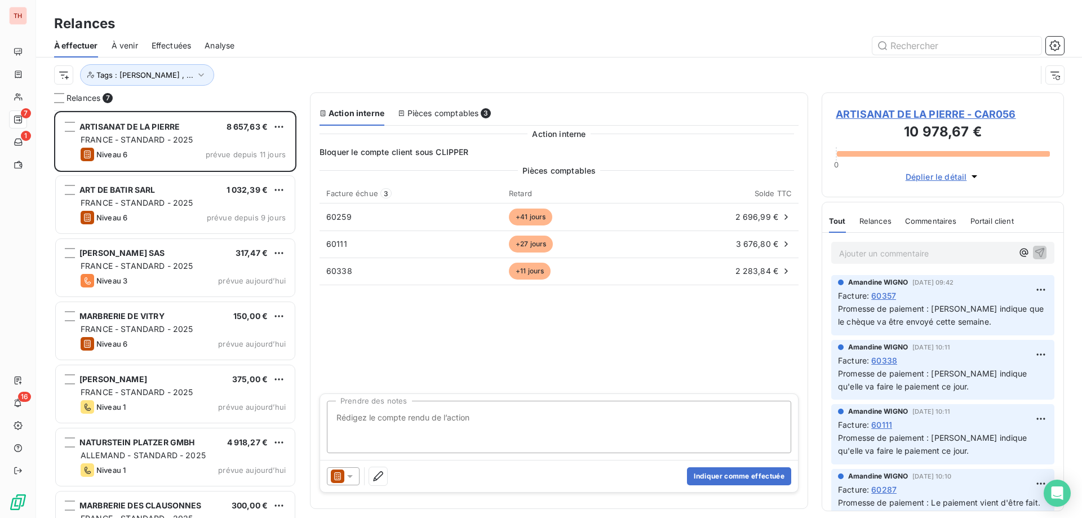
scroll to position [35, 0]
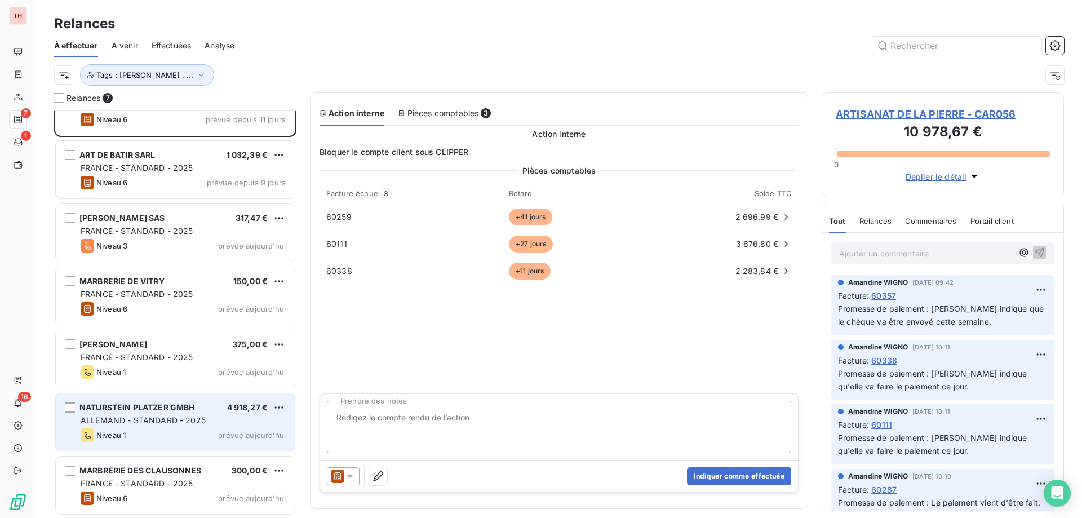
click at [216, 429] on div "Niveau 1 prévue aujourd’hui" at bounding box center [183, 435] width 205 height 14
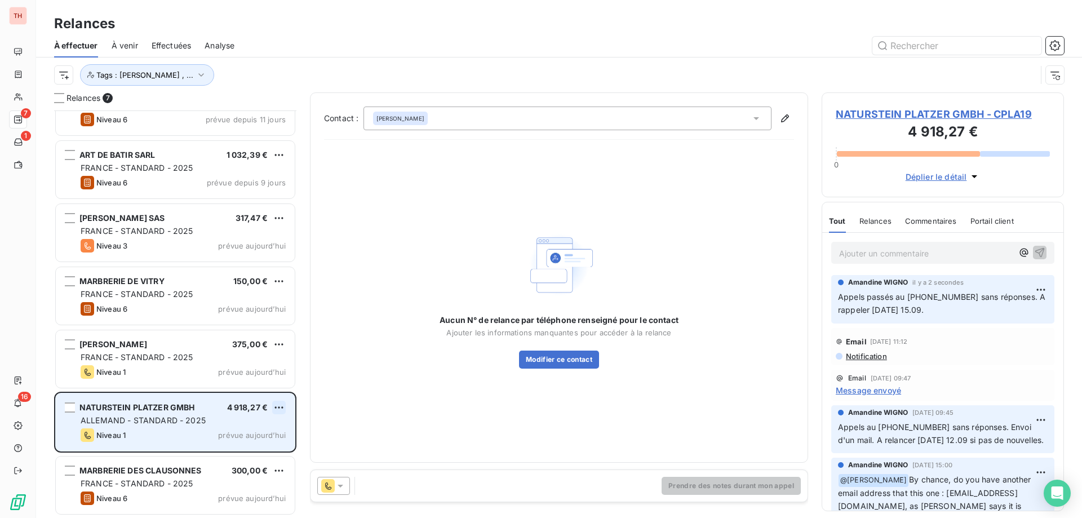
click at [274, 406] on html "TH 7 1 16 Relances À effectuer À venir Effectuées Analyse Tags : Alexia Dubourg…" at bounding box center [541, 259] width 1082 height 518
click at [239, 430] on div "Replanifier cette action" at bounding box center [230, 430] width 101 height 18
select select "8"
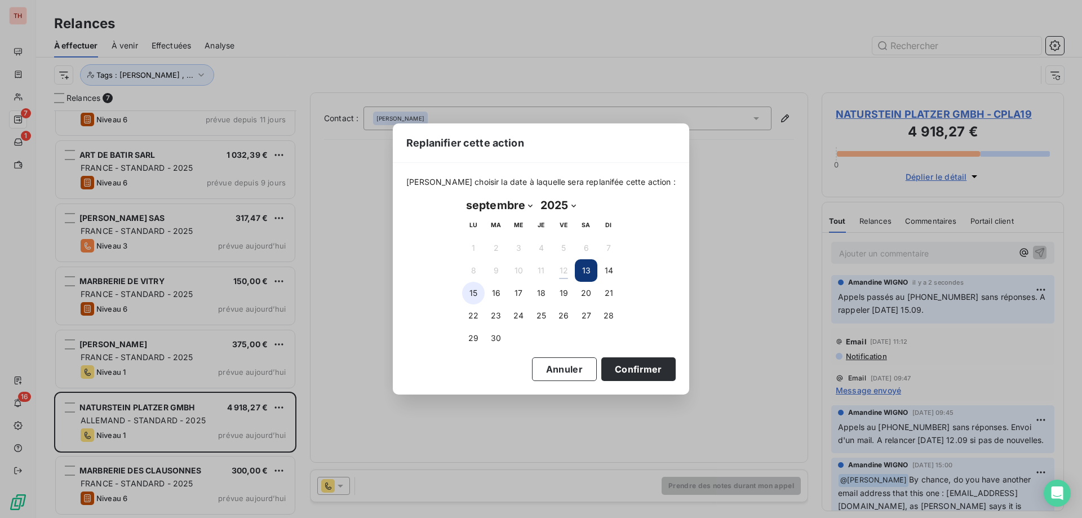
click at [474, 292] on button "15" at bounding box center [473, 293] width 23 height 23
click at [622, 374] on button "Confirmer" at bounding box center [638, 369] width 74 height 24
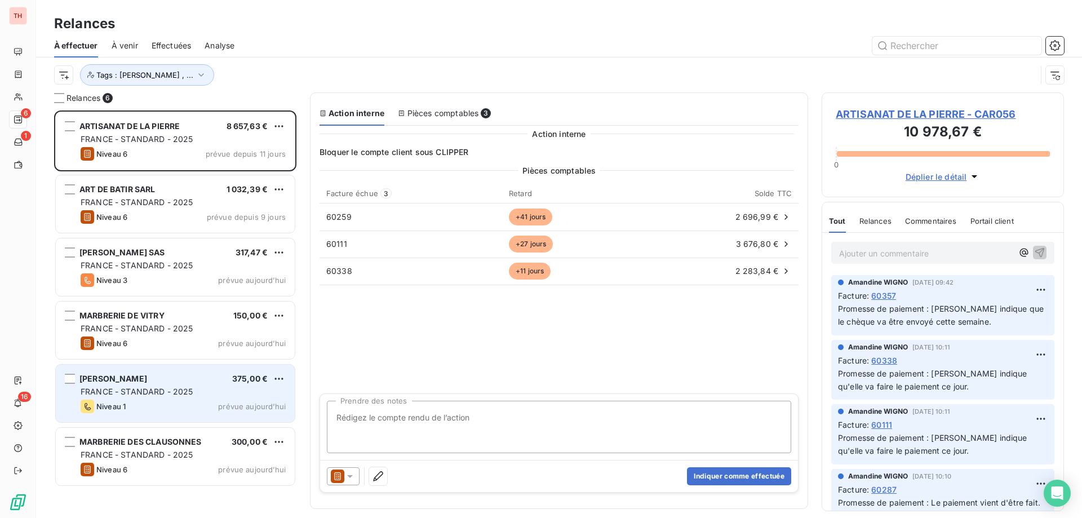
click at [203, 378] on div "MILETTO SARL 375,00 €" at bounding box center [183, 379] width 205 height 10
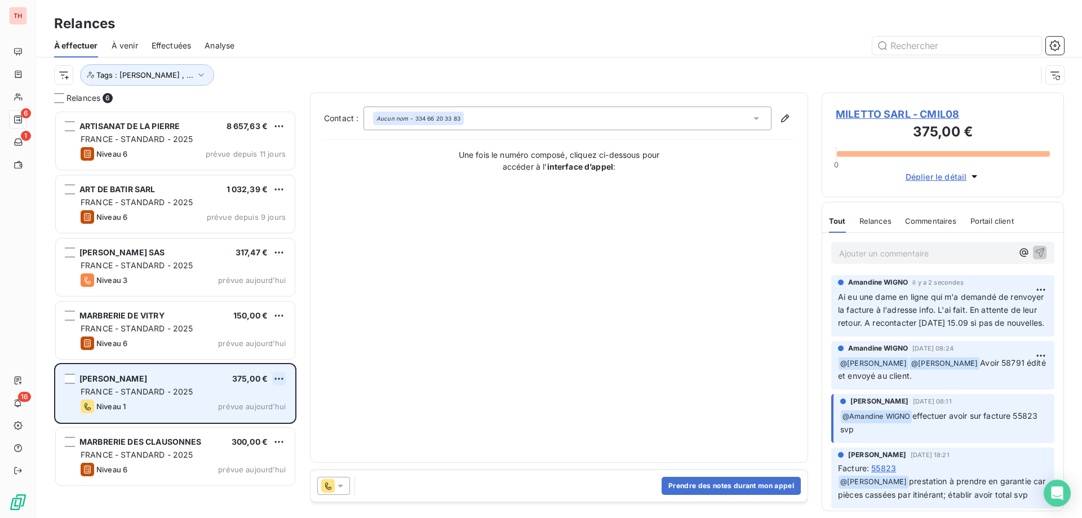
click at [276, 375] on html "TH 6 1 16 Relances À effectuer À venir Effectuées Analyse Tags : Alexia Dubourg…" at bounding box center [541, 259] width 1082 height 518
click at [252, 396] on div "Replanifier cette action" at bounding box center [230, 401] width 101 height 18
select select "8"
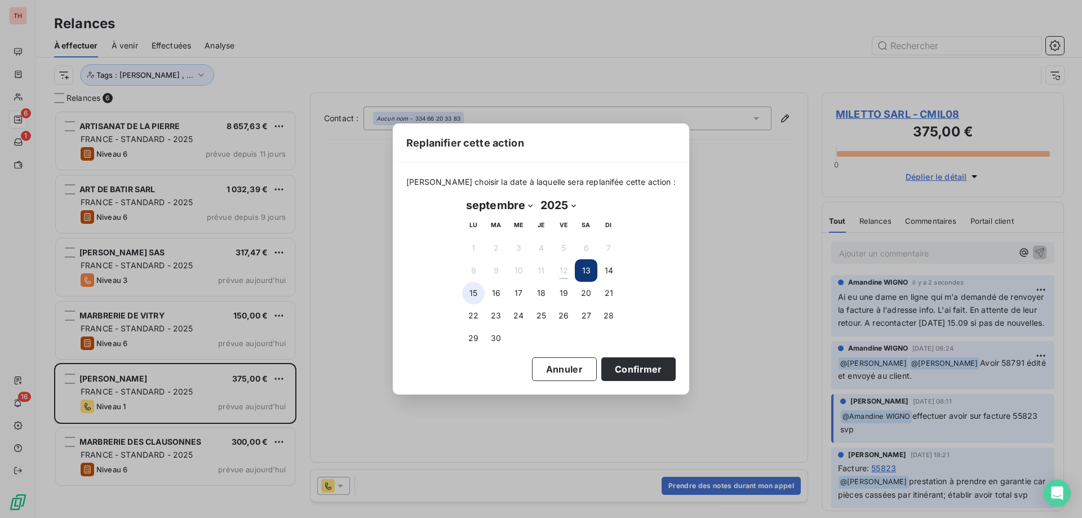
click at [476, 296] on button "15" at bounding box center [473, 293] width 23 height 23
click at [603, 367] on button "Confirmer" at bounding box center [638, 369] width 74 height 24
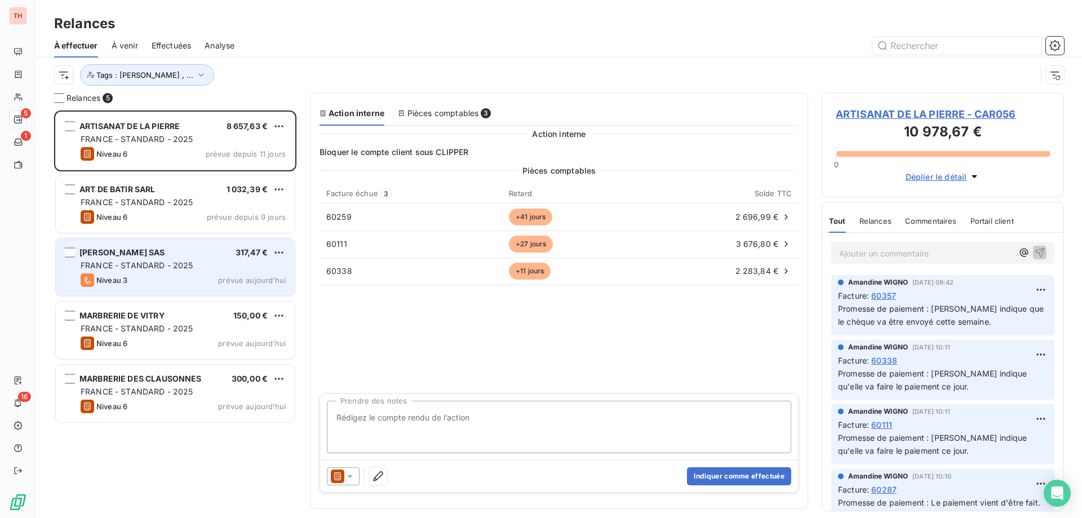
click at [194, 251] on div "VILLEROY BOCH SAS 317,47 €" at bounding box center [183, 252] width 205 height 10
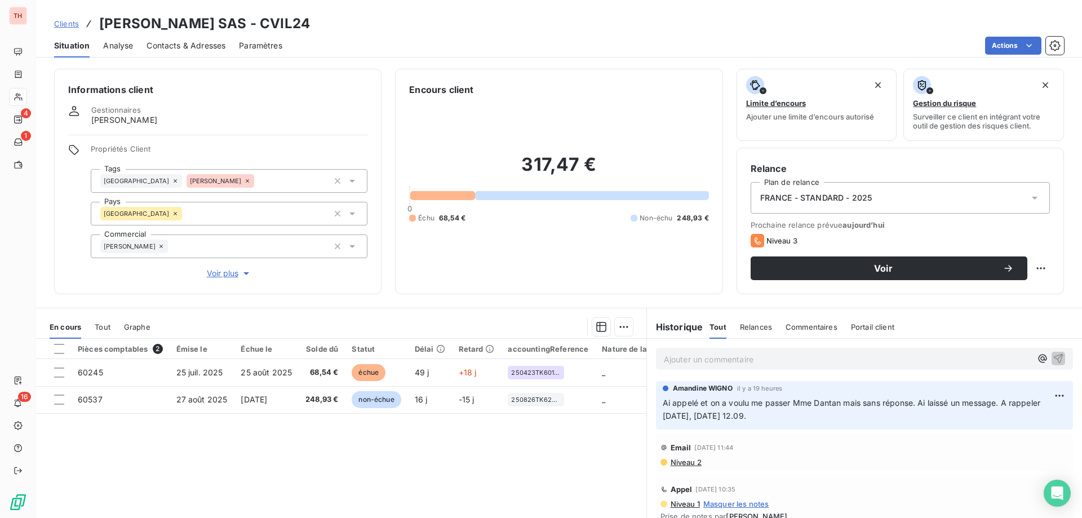
click at [841, 358] on p "Ajouter un commentaire ﻿" at bounding box center [847, 359] width 367 height 14
drag, startPoint x: 683, startPoint y: 357, endPoint x: 709, endPoint y: 385, distance: 38.7
click at [683, 357] on span "Plusizeurs appels passés au +33 5 63 29 46 00" at bounding box center [754, 358] width 180 height 10
click at [859, 356] on p "Plusieurs appels passés au +33 5 63 29 46 00" at bounding box center [847, 358] width 367 height 13
click at [1053, 358] on icon "button" at bounding box center [1058, 357] width 11 height 11
